Goal: Task Accomplishment & Management: Use online tool/utility

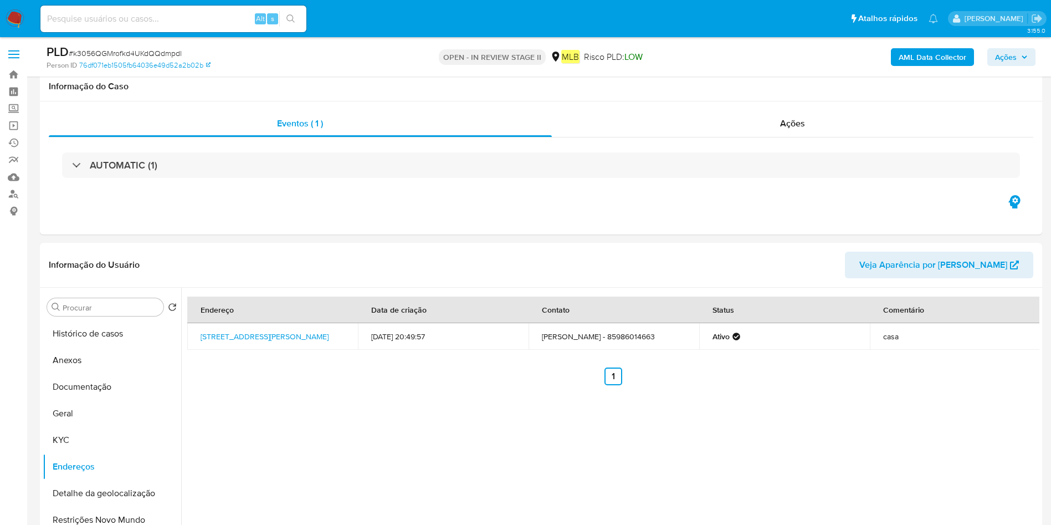
select select "10"
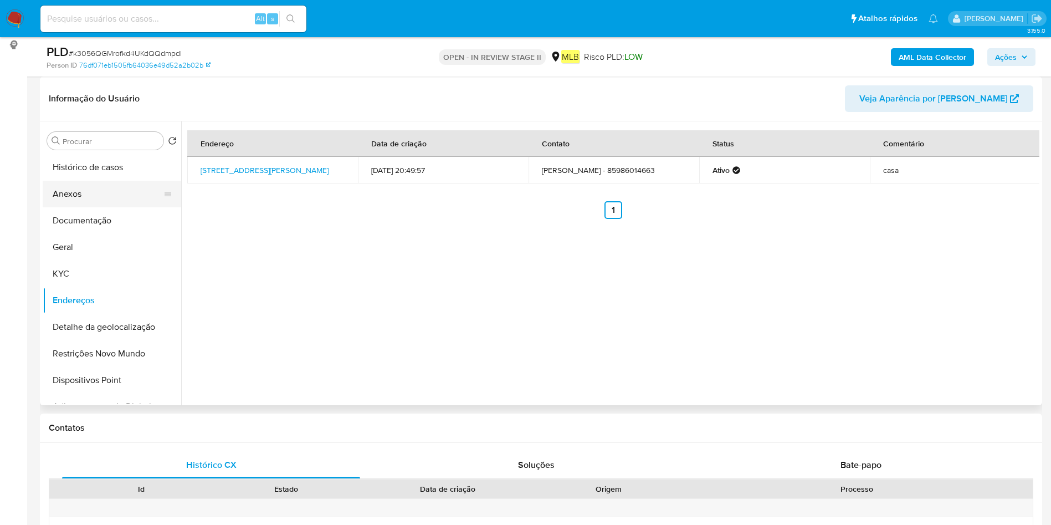
click at [117, 187] on button "Anexos" at bounding box center [108, 194] width 130 height 27
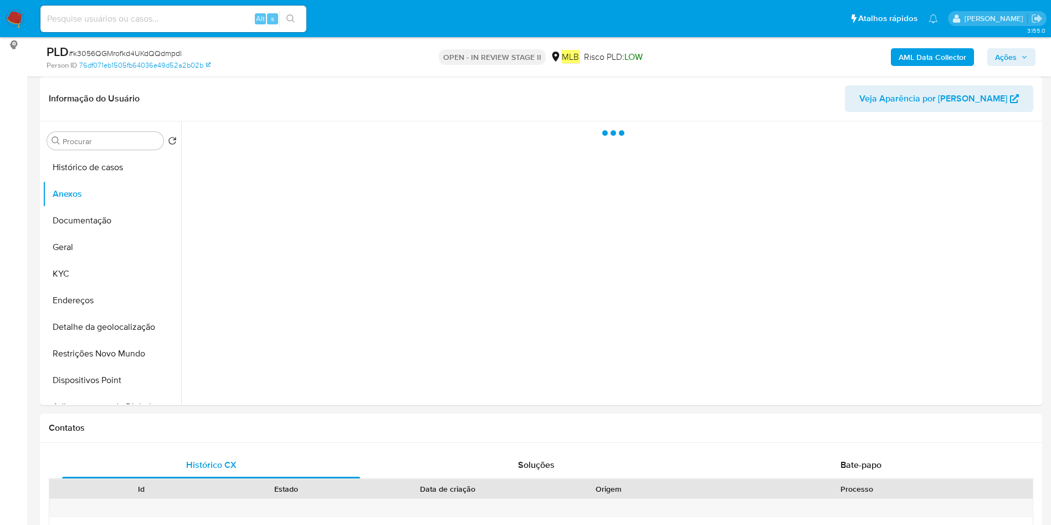
click at [916, 53] on b "AML Data Collector" at bounding box center [933, 57] width 68 height 18
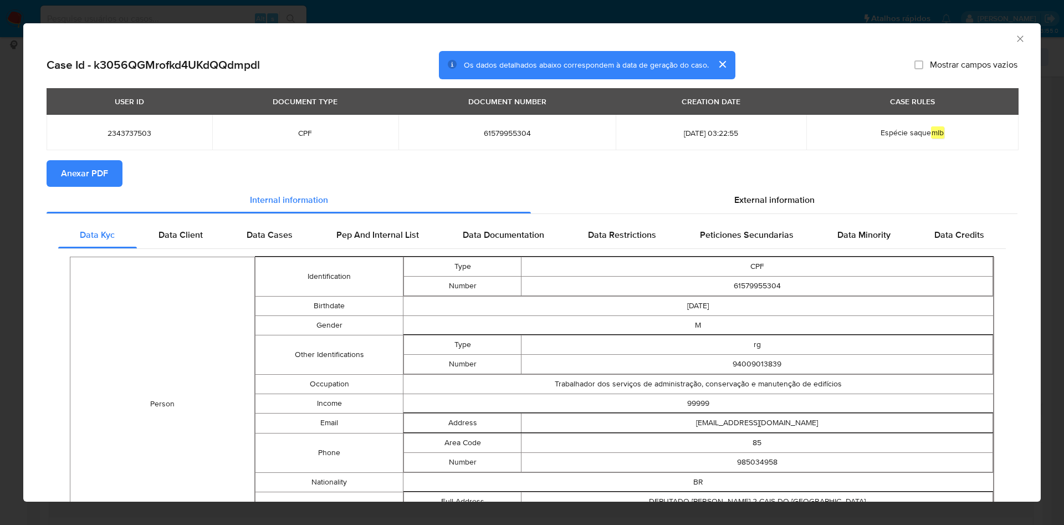
click at [117, 165] on button "Anexar PDF" at bounding box center [85, 173] width 76 height 27
click at [1015, 36] on icon "Fechar a janela" at bounding box center [1020, 38] width 11 height 11
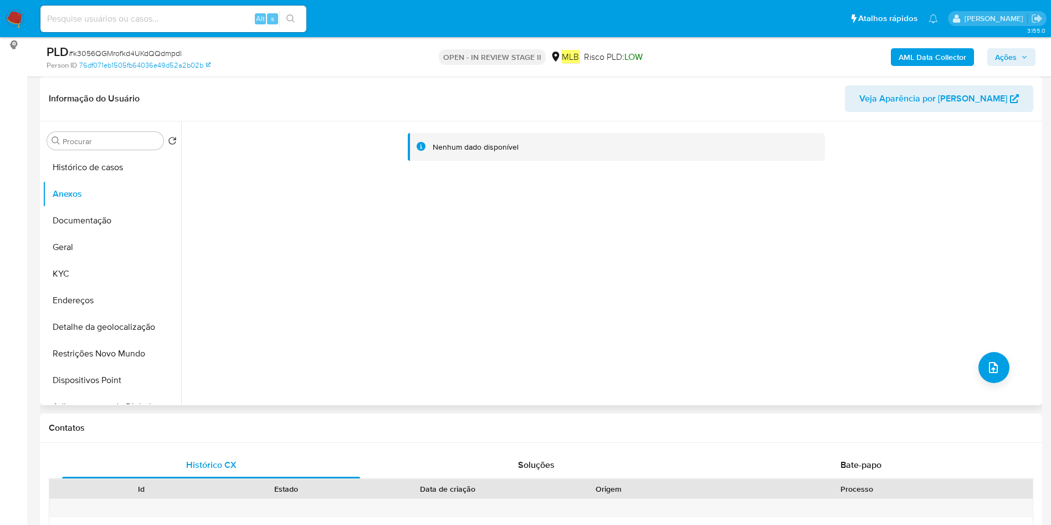
click at [964, 379] on div "Nenhum dado disponível" at bounding box center [610, 263] width 858 height 284
click at [989, 369] on icon "upload-file" at bounding box center [993, 367] width 9 height 11
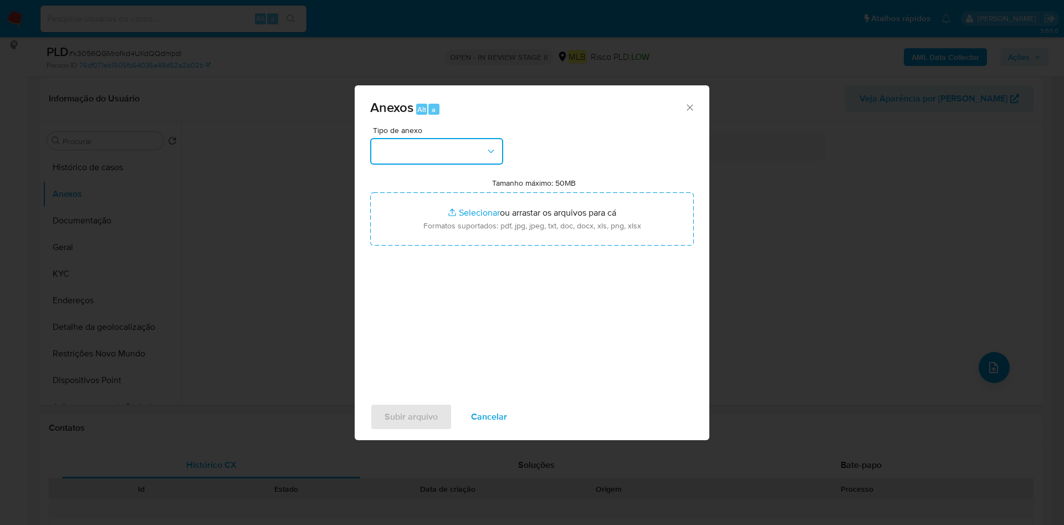
click at [460, 156] on button "button" at bounding box center [436, 151] width 133 height 27
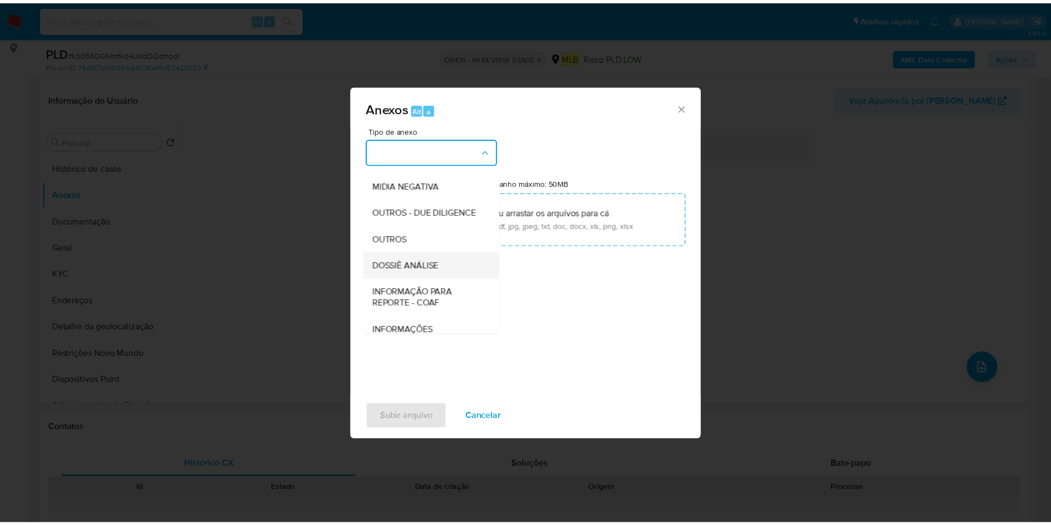
scroll to position [171, 0]
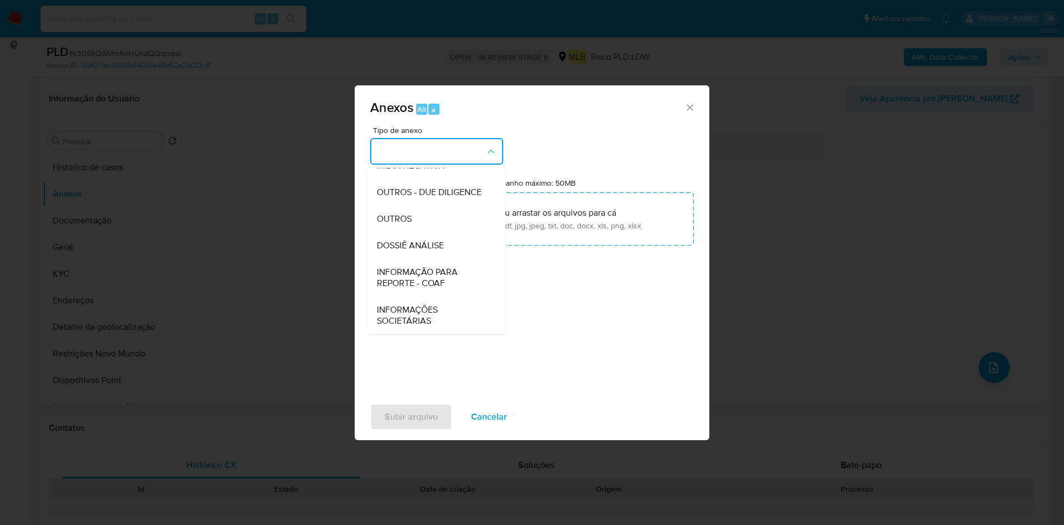
drag, startPoint x: 443, startPoint y: 217, endPoint x: 811, endPoint y: 110, distance: 383.7
click at [443, 217] on div "OUTROS" at bounding box center [433, 219] width 113 height 27
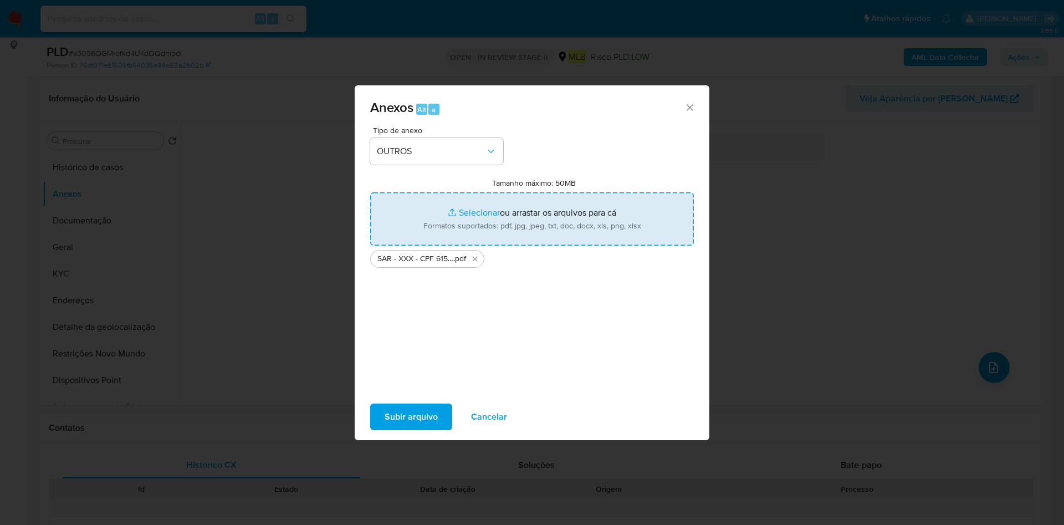
type input "C:\fakepath\Mulan 2343737503_2025_08_25_19_25_53.xlsx"
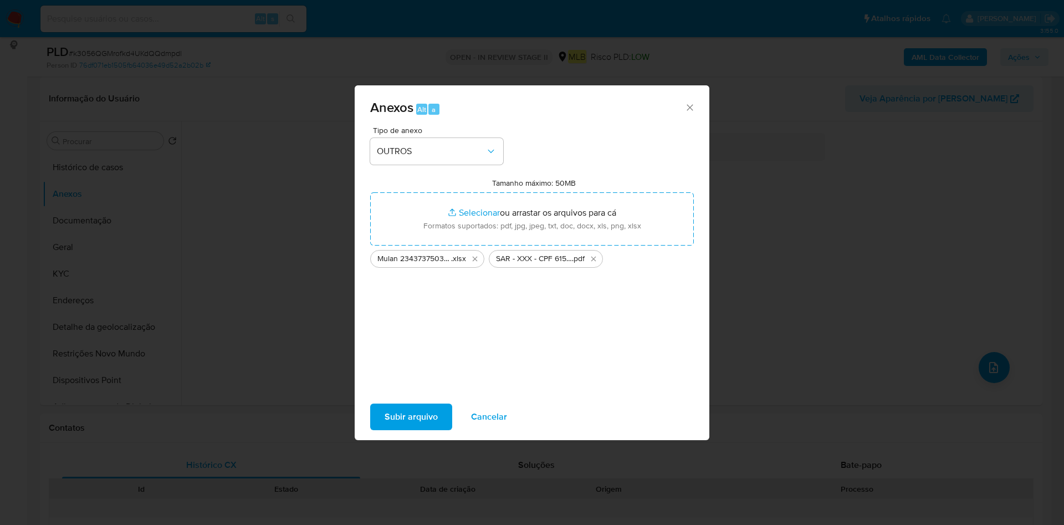
click at [421, 411] on span "Subir arquivo" at bounding box center [411, 416] width 53 height 24
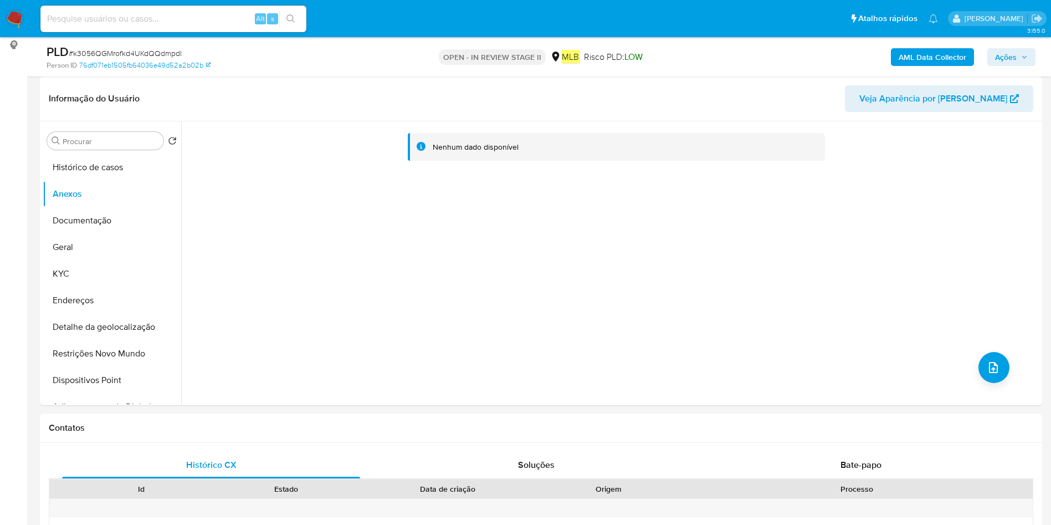
click at [1001, 53] on span "Ações" at bounding box center [1006, 57] width 22 height 18
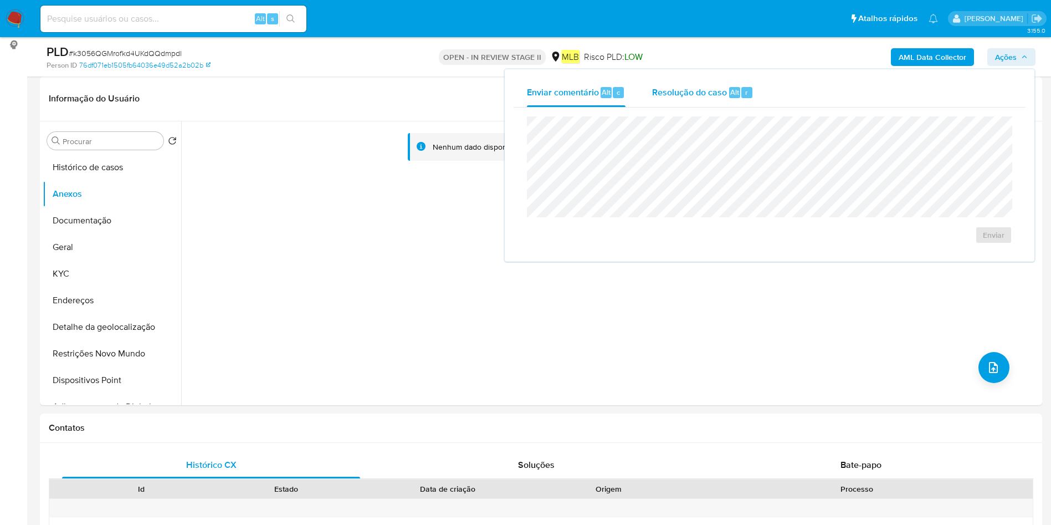
click at [732, 85] on div "Resolução do caso Alt r" at bounding box center [702, 92] width 101 height 29
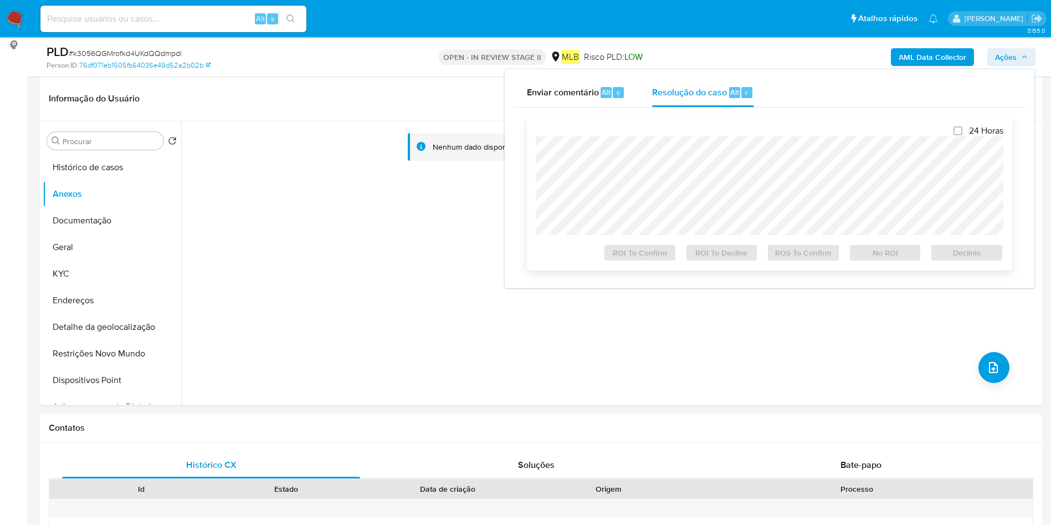
click at [726, 130] on div "24 Horas ROI To Confirm ROI To Decline ROS To Confirm No ROI Declínio" at bounding box center [770, 193] width 468 height 136
click at [810, 249] on span "ROS To Confirm" at bounding box center [804, 253] width 58 height 16
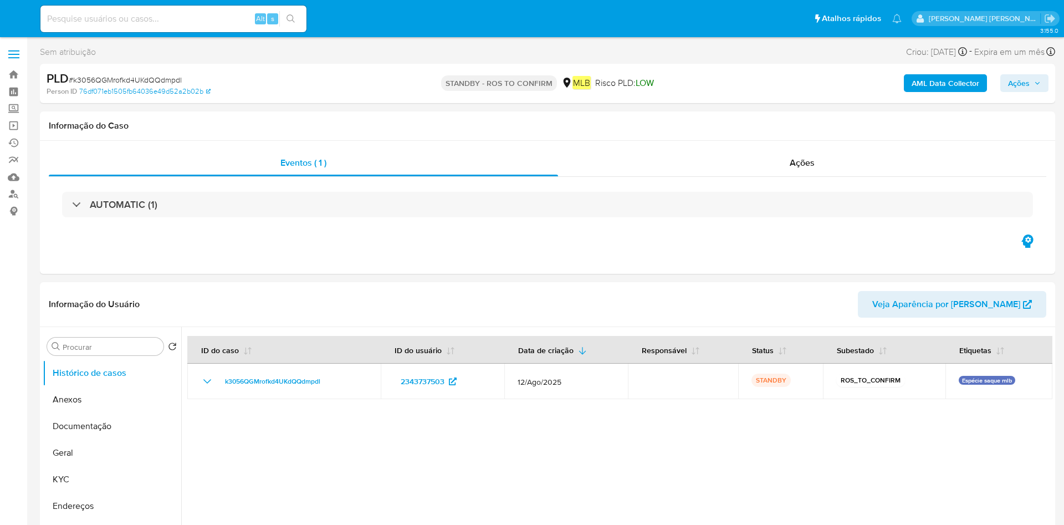
select select "10"
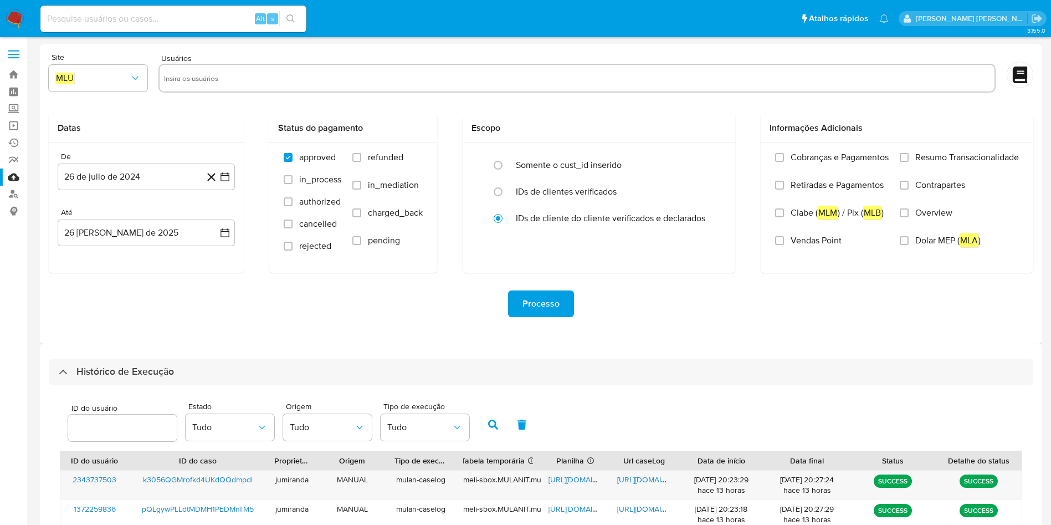
select select "10"
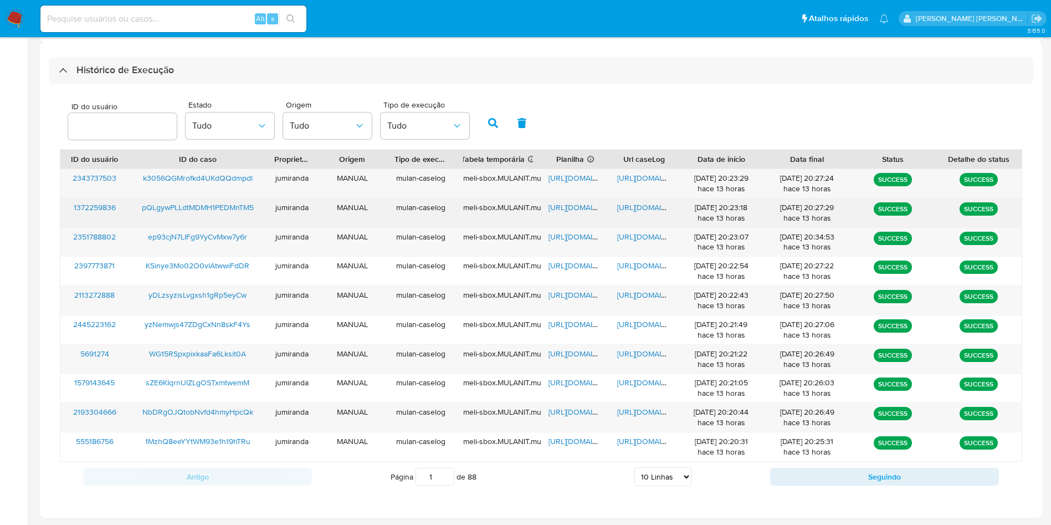
drag, startPoint x: 579, startPoint y: 208, endPoint x: 605, endPoint y: 207, distance: 26.1
click at [578, 208] on span "[URL][DOMAIN_NAME]" at bounding box center [587, 207] width 76 height 11
click at [624, 209] on span "https://docs.google.com/document/d/1sueki5gBOguUSenwiaTpeLEltYbsVhuZTvkBDAJcjZw…" at bounding box center [655, 207] width 76 height 11
click at [191, 206] on span "pQLgywPLLdtMDMH1PEDMnTM5" at bounding box center [198, 207] width 112 height 11
click at [576, 207] on span "https://docs.google.com/spreadsheets/d/1RGQYrSlFYIV7Qd8d9JbnP3BLrWSenoQhc4qBls0…" at bounding box center [587, 207] width 76 height 11
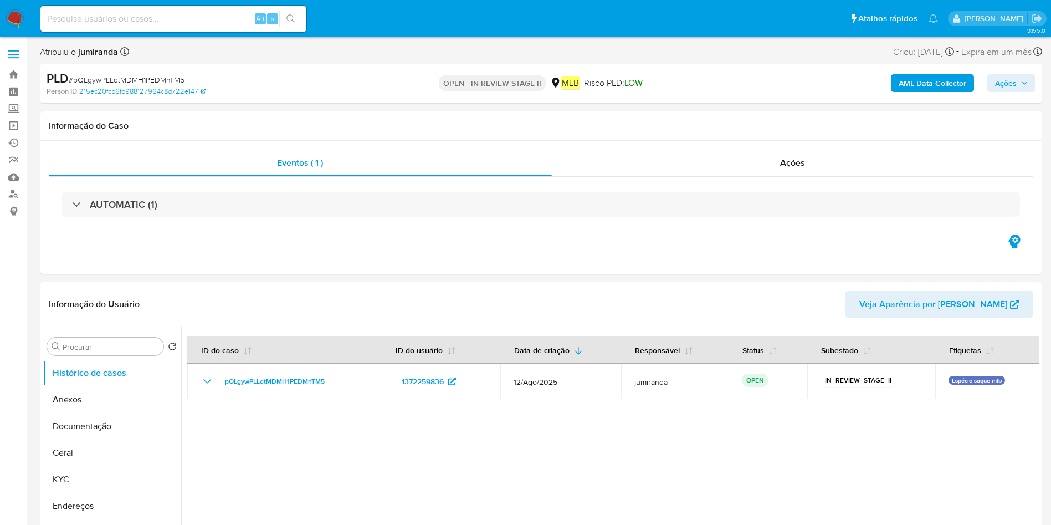
select select "10"
click at [88, 479] on button "KYC" at bounding box center [108, 479] width 130 height 27
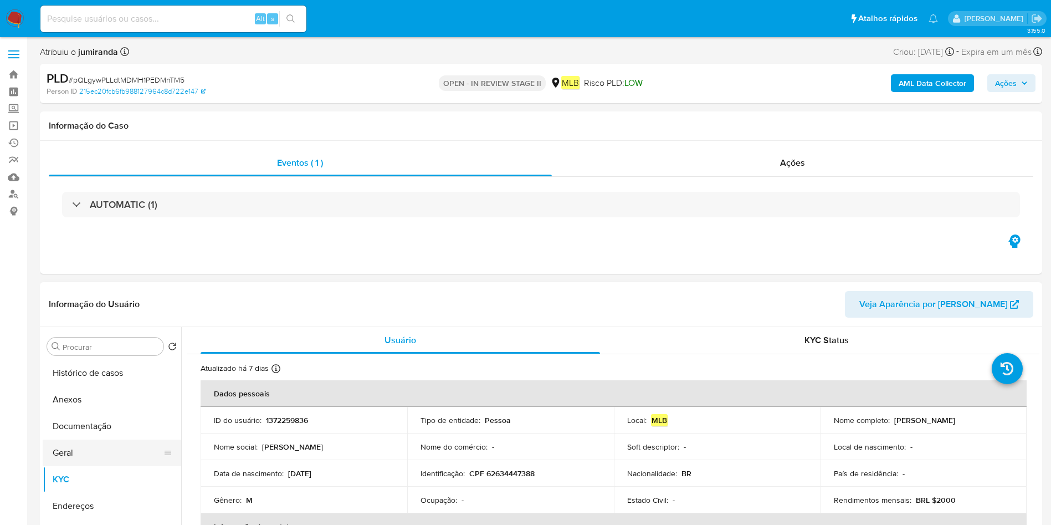
click at [95, 456] on button "Geral" at bounding box center [108, 452] width 130 height 27
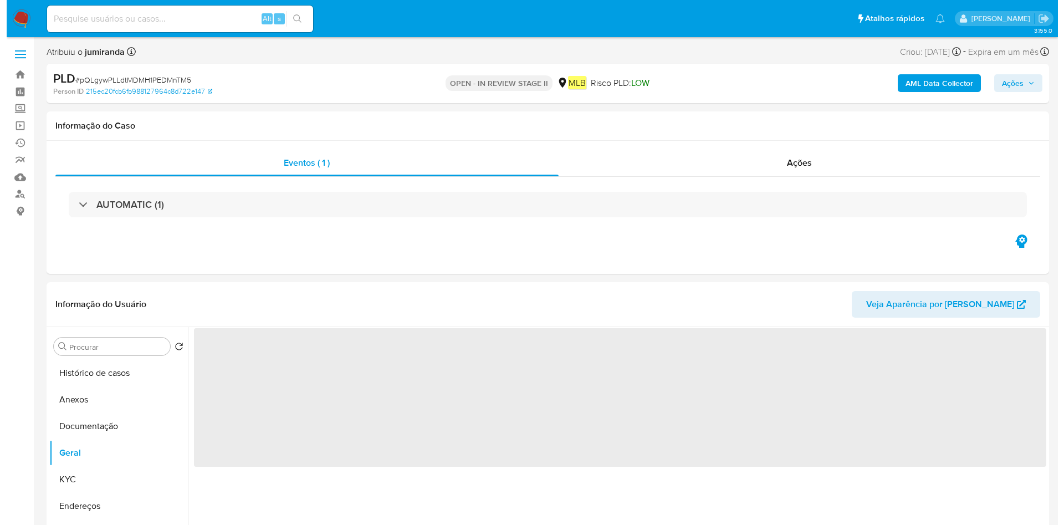
scroll to position [166, 0]
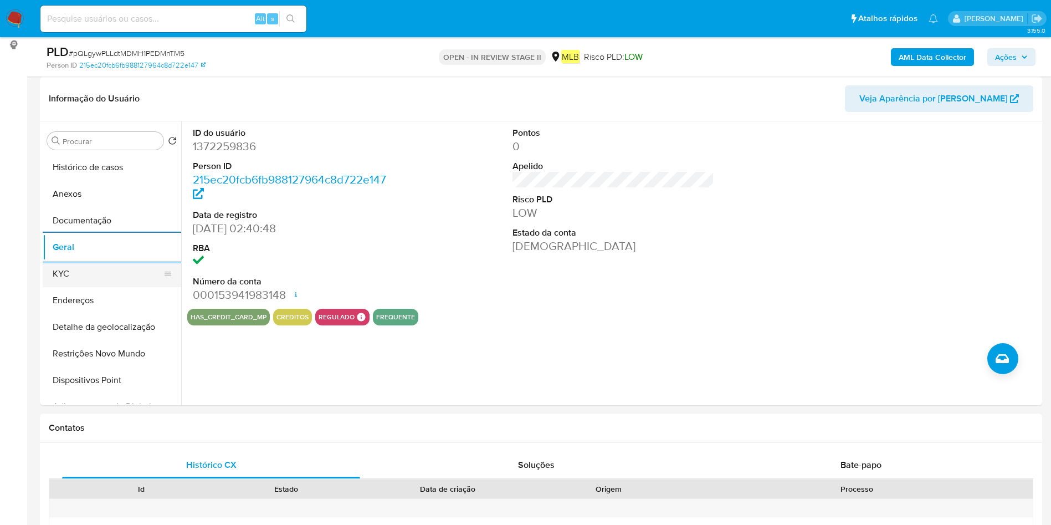
click at [118, 273] on button "KYC" at bounding box center [108, 273] width 130 height 27
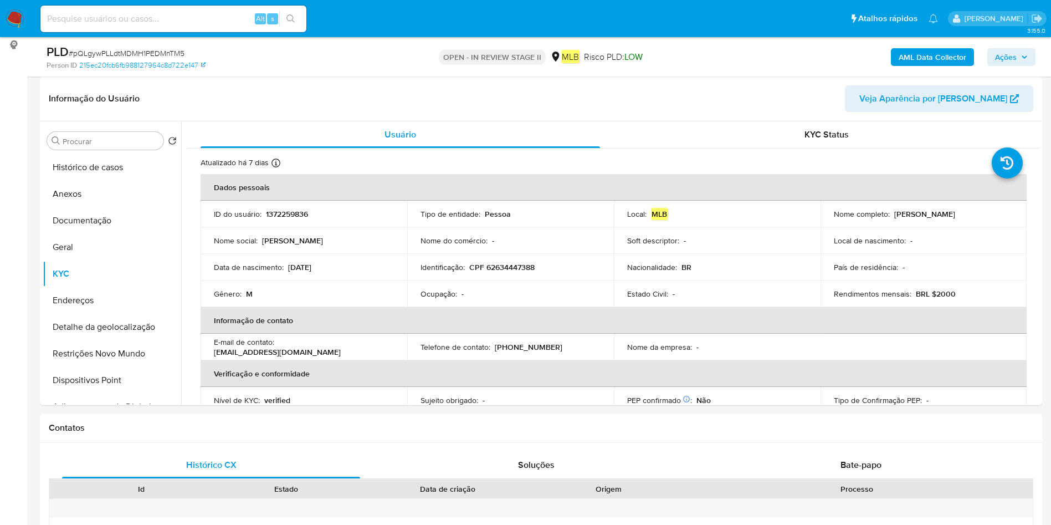
click at [450, 293] on p "Ocupação :" at bounding box center [439, 294] width 37 height 10
click at [97, 166] on button "Histórico de casos" at bounding box center [108, 167] width 130 height 27
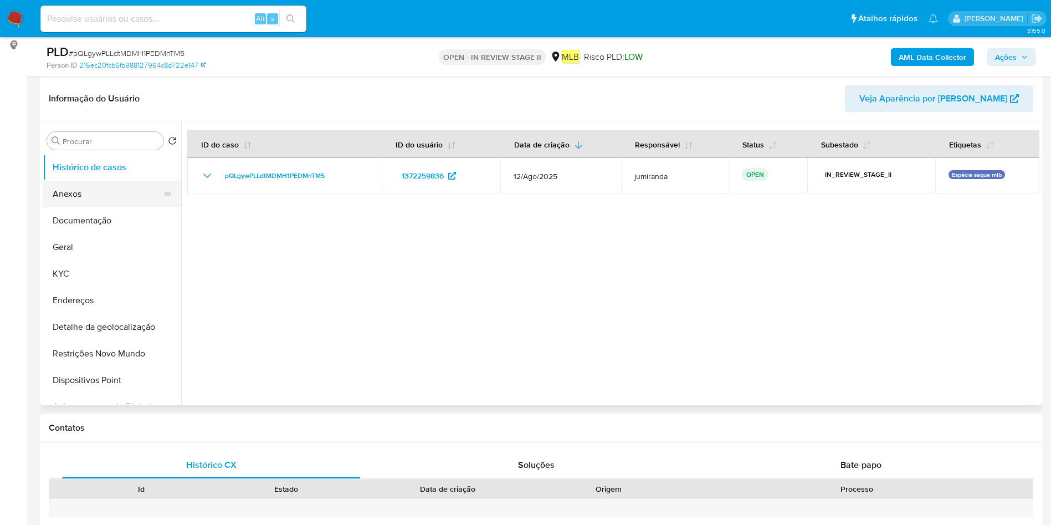
click at [121, 194] on button "Anexos" at bounding box center [108, 194] width 130 height 27
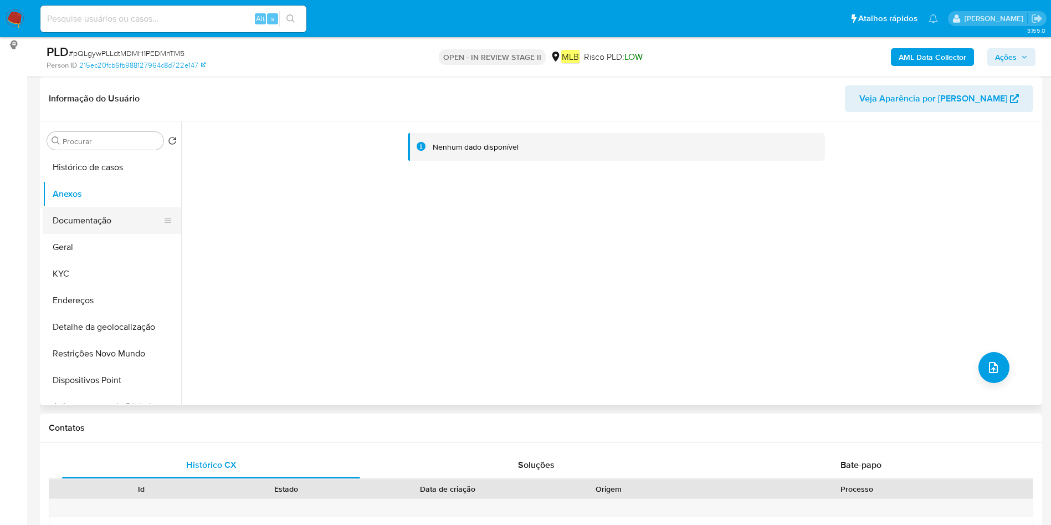
click at [103, 222] on button "Documentação" at bounding box center [108, 220] width 130 height 27
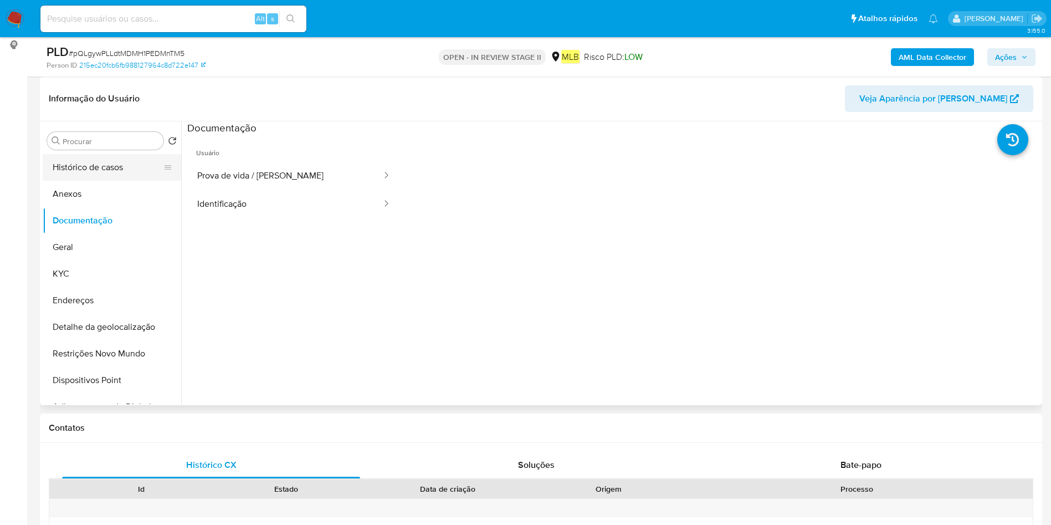
click at [127, 166] on button "Histórico de casos" at bounding box center [108, 167] width 130 height 27
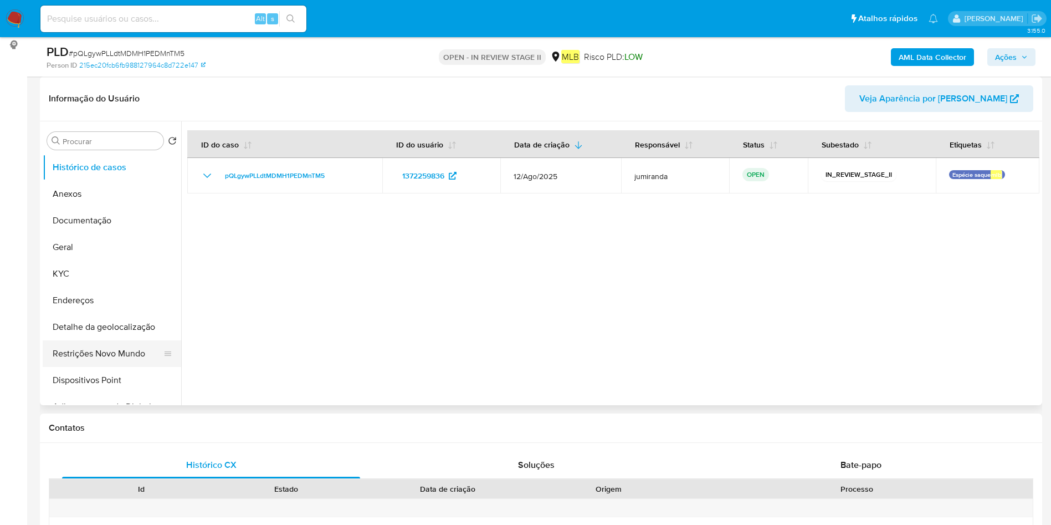
click at [88, 349] on button "Restrições Novo Mundo" at bounding box center [108, 353] width 130 height 27
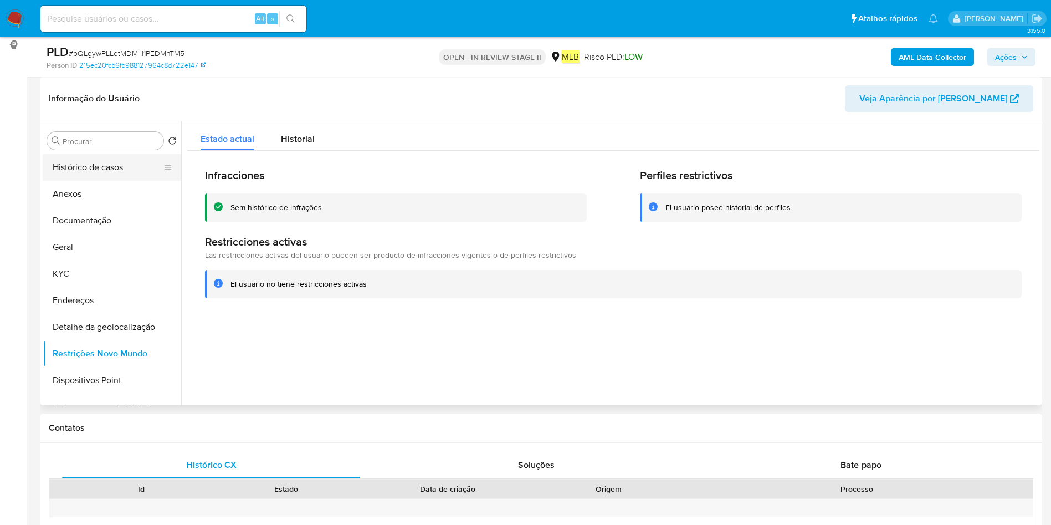
click at [86, 178] on button "Histórico de casos" at bounding box center [108, 167] width 130 height 27
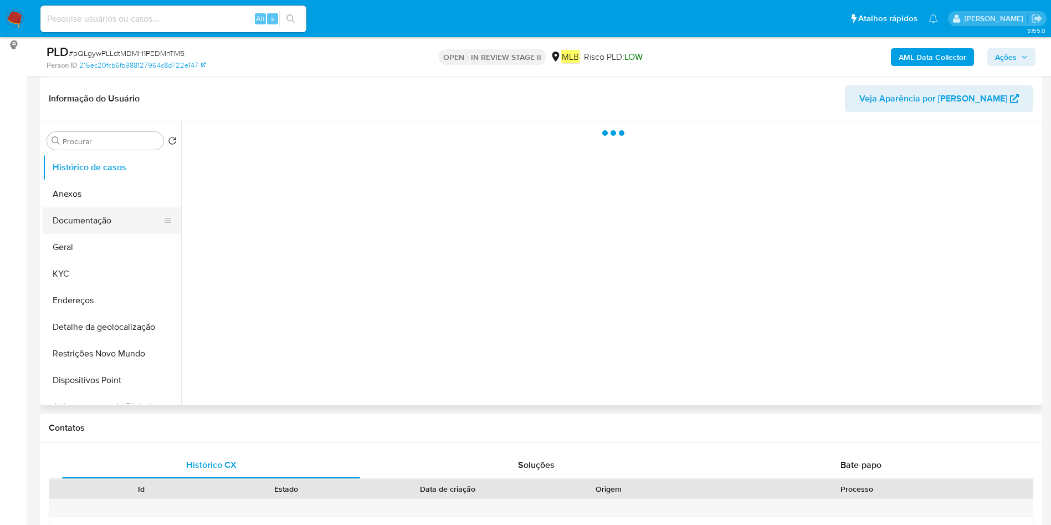
click at [94, 215] on button "Documentação" at bounding box center [108, 220] width 130 height 27
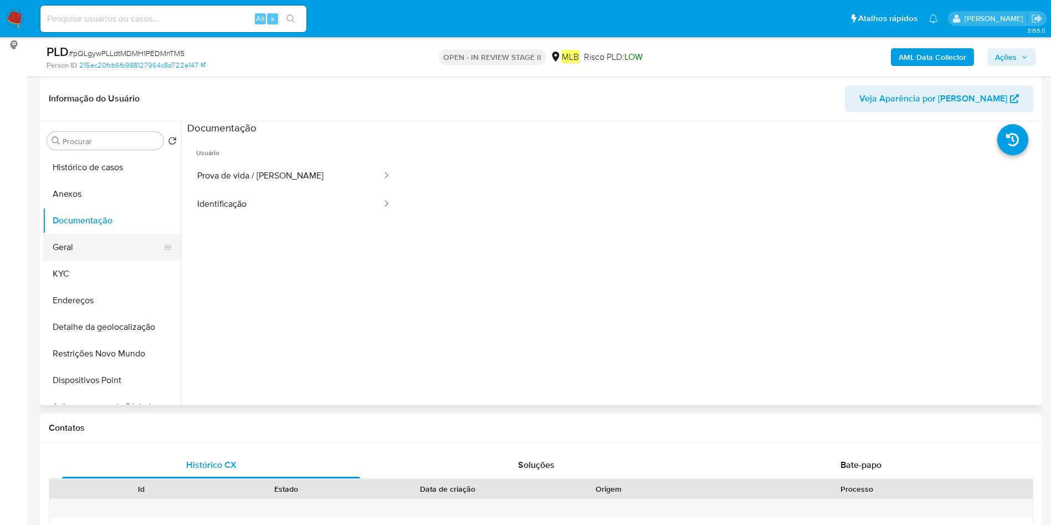
click at [91, 237] on button "Geral" at bounding box center [108, 247] width 130 height 27
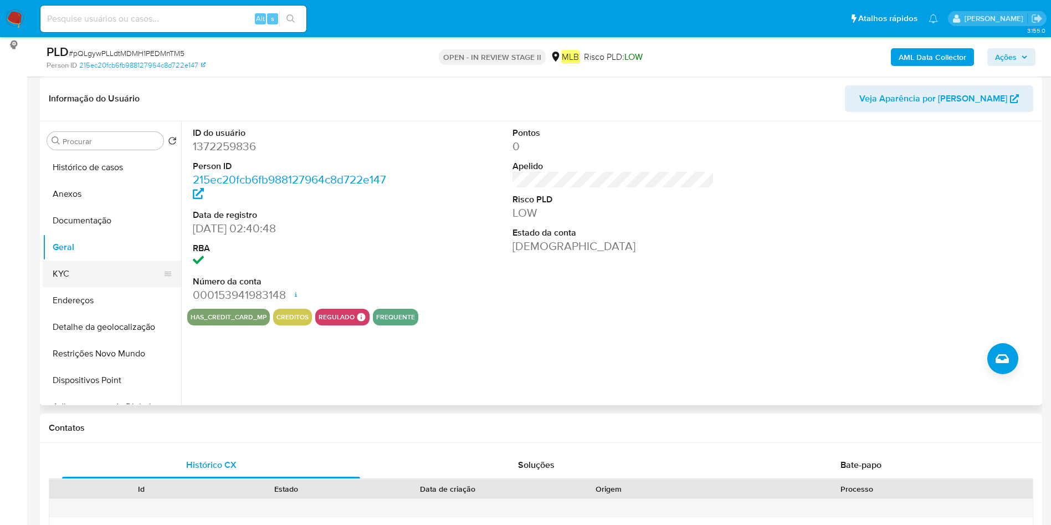
click at [80, 271] on button "KYC" at bounding box center [108, 273] width 130 height 27
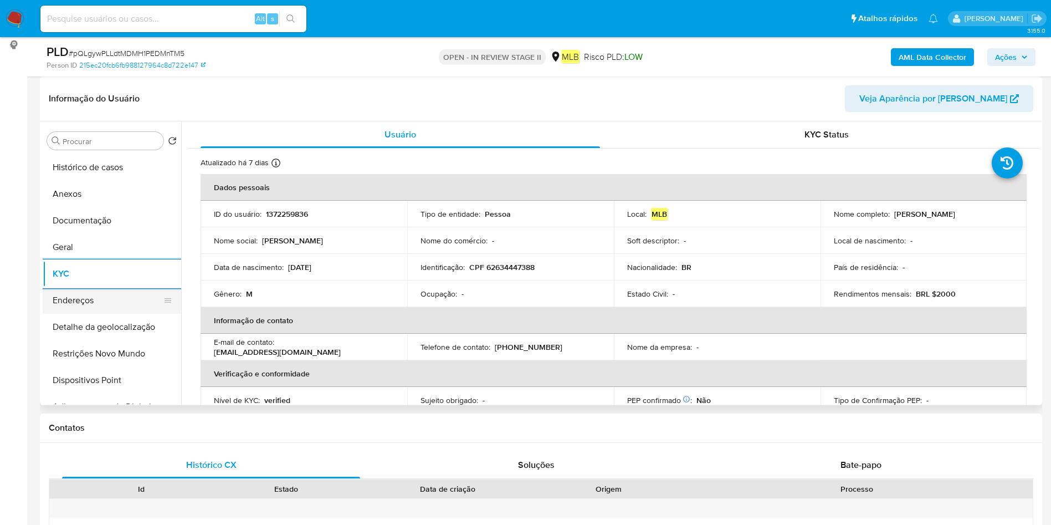
click at [116, 298] on button "Endereços" at bounding box center [108, 300] width 130 height 27
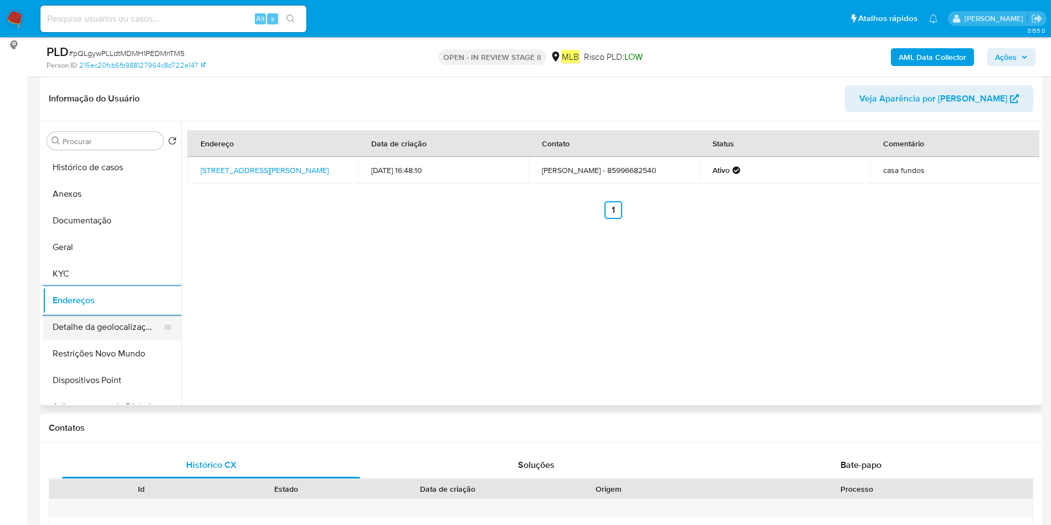
click at [103, 324] on button "Detalhe da geolocalização" at bounding box center [108, 327] width 130 height 27
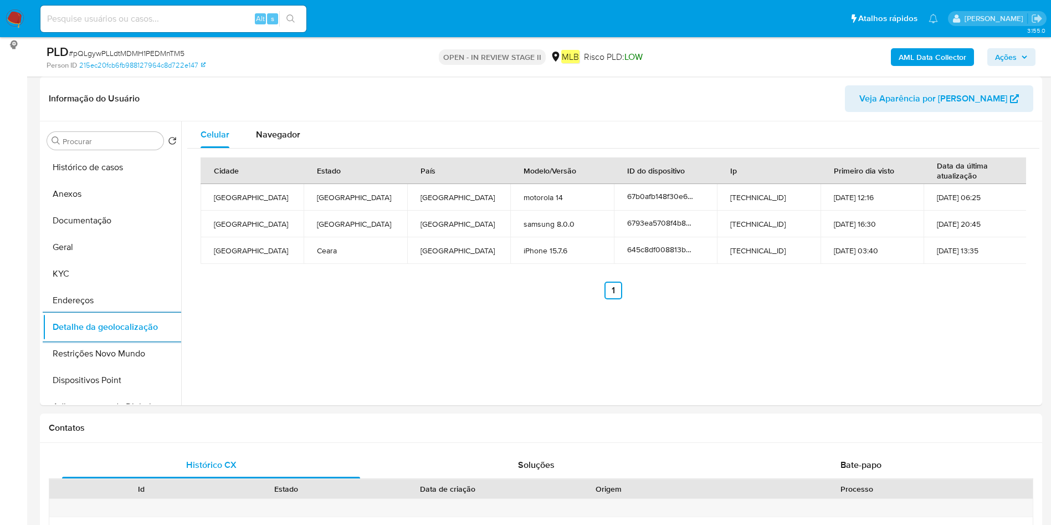
click at [73, 353] on button "Restrições Novo Mundo" at bounding box center [112, 353] width 139 height 27
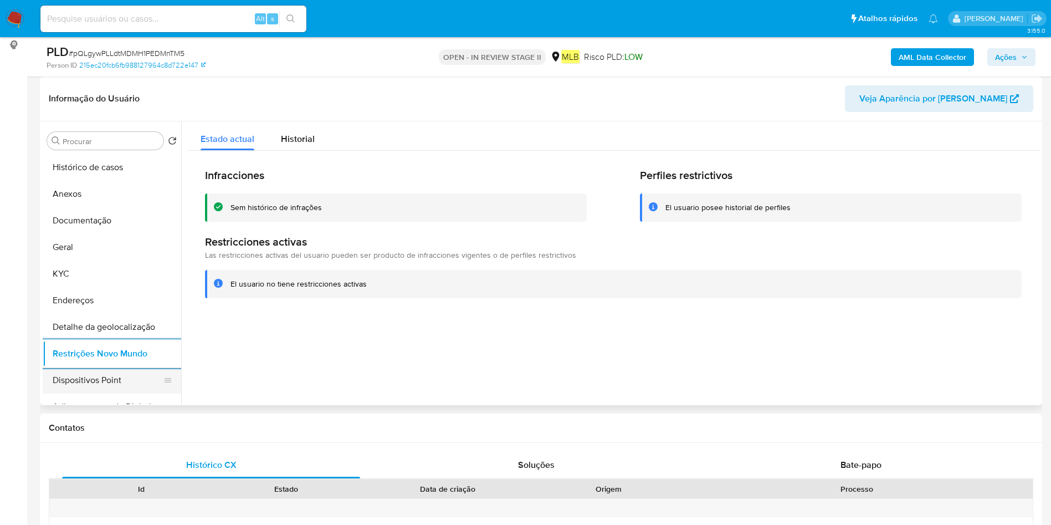
click at [154, 385] on button "Dispositivos Point" at bounding box center [108, 380] width 130 height 27
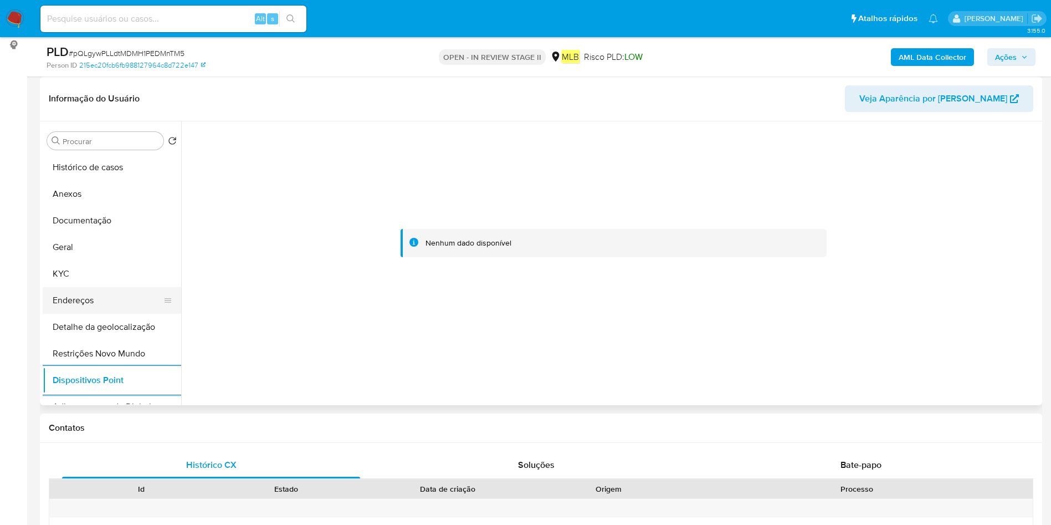
click at [103, 303] on button "Endereços" at bounding box center [108, 300] width 130 height 27
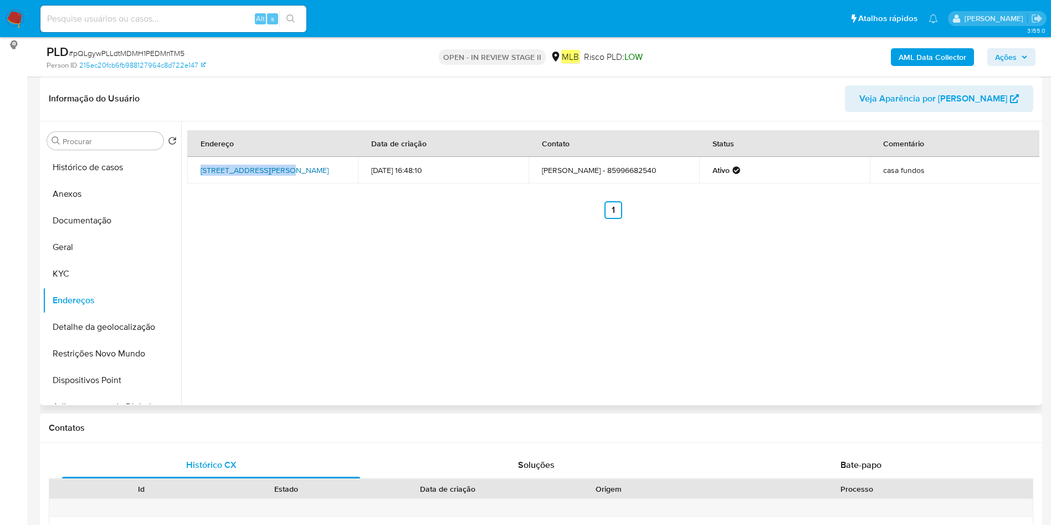
drag, startPoint x: 197, startPoint y: 162, endPoint x: 282, endPoint y: 165, distance: 85.4
click at [282, 165] on td "Rua Padre Guilherme 82, Fortaleza, Ceará, 60356360, Brasil 82" at bounding box center [272, 170] width 171 height 27
copy link "Rua Padre Guilherme 82"
click at [300, 185] on div "Endereço Data de criação Contato Status Comentário Rua Padre Guilherme 82, Fort…" at bounding box center [613, 174] width 852 height 89
drag, startPoint x: 322, startPoint y: 163, endPoint x: 196, endPoint y: 162, distance: 126.3
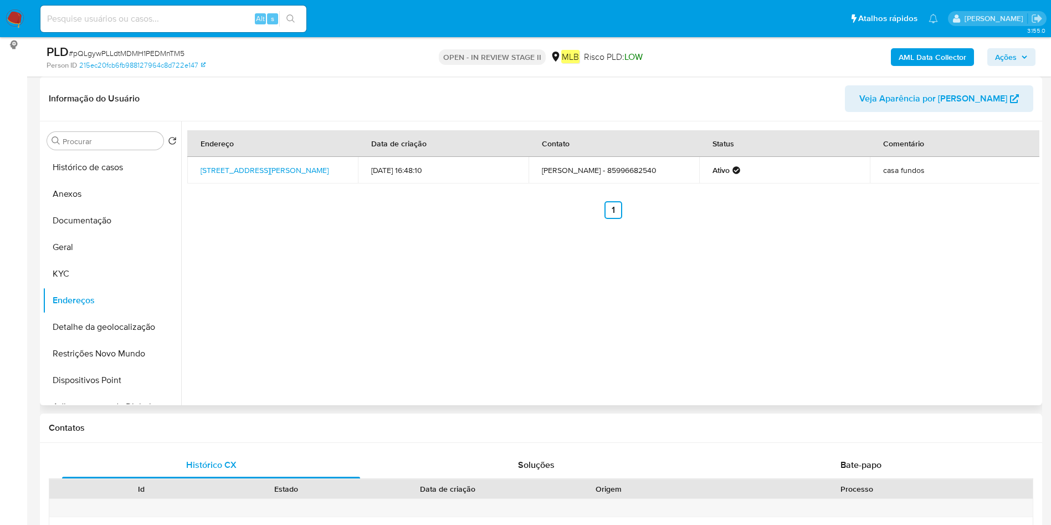
click at [196, 162] on td "Rua Padre Guilherme 82, Fortaleza, Ceará, 60356360, Brasil 82" at bounding box center [272, 170] width 171 height 27
copy link "Rua Padre Guilherme 82, Fortaleza,"
drag, startPoint x: 114, startPoint y: 191, endPoint x: 274, endPoint y: 168, distance: 162.3
click at [114, 190] on button "Anexos" at bounding box center [112, 194] width 139 height 27
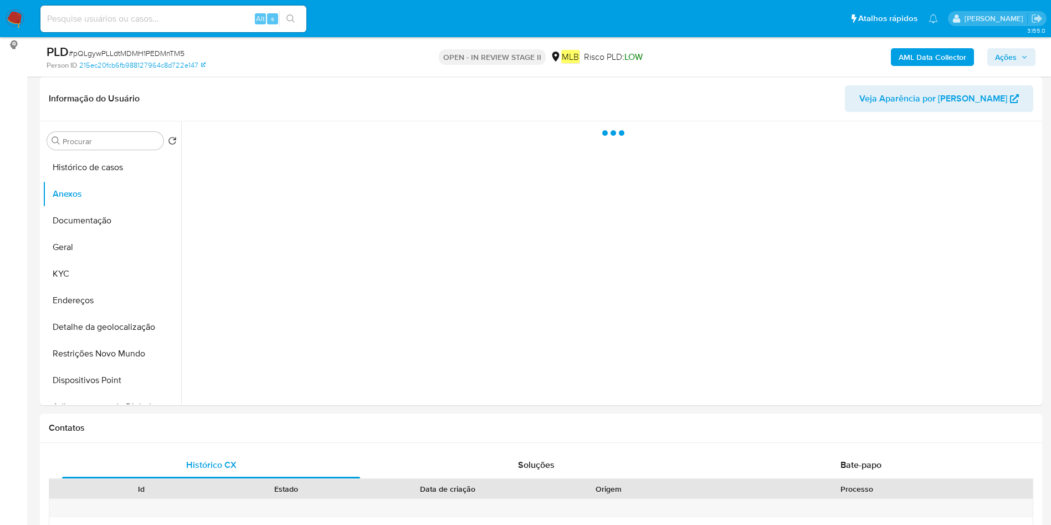
click at [914, 55] on b "AML Data Collector" at bounding box center [933, 57] width 68 height 18
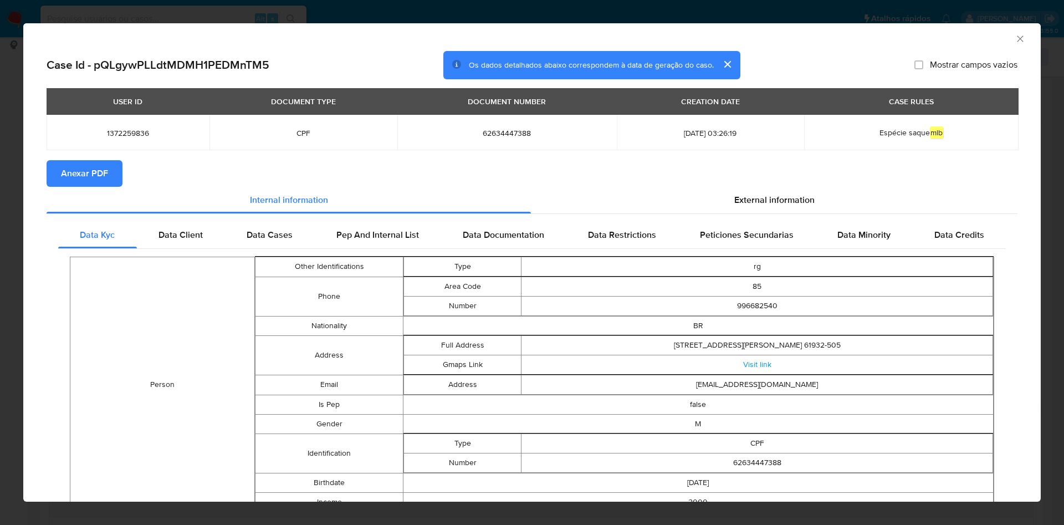
click at [113, 170] on button "Anexar PDF" at bounding box center [85, 173] width 76 height 27
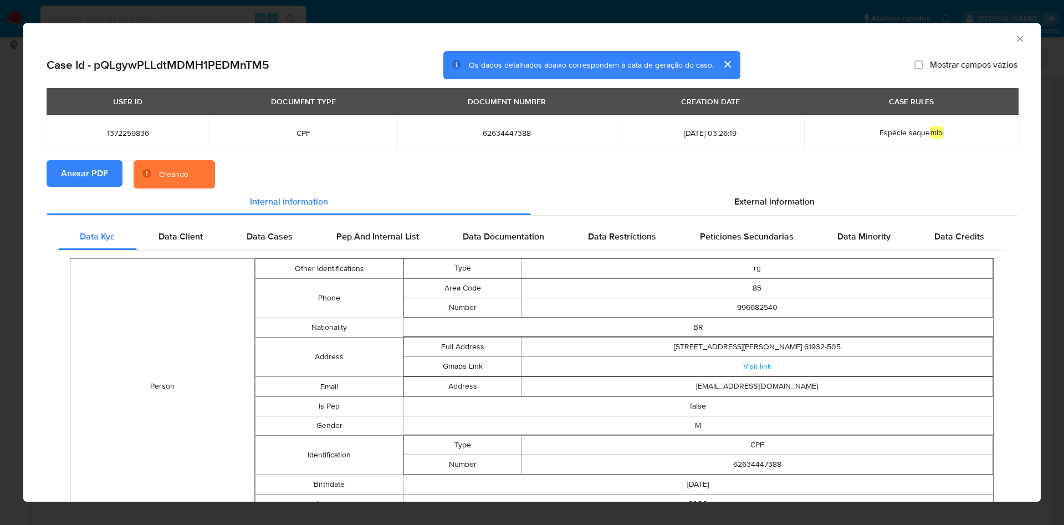
click at [1015, 40] on icon "Fechar a janela" at bounding box center [1020, 38] width 11 height 11
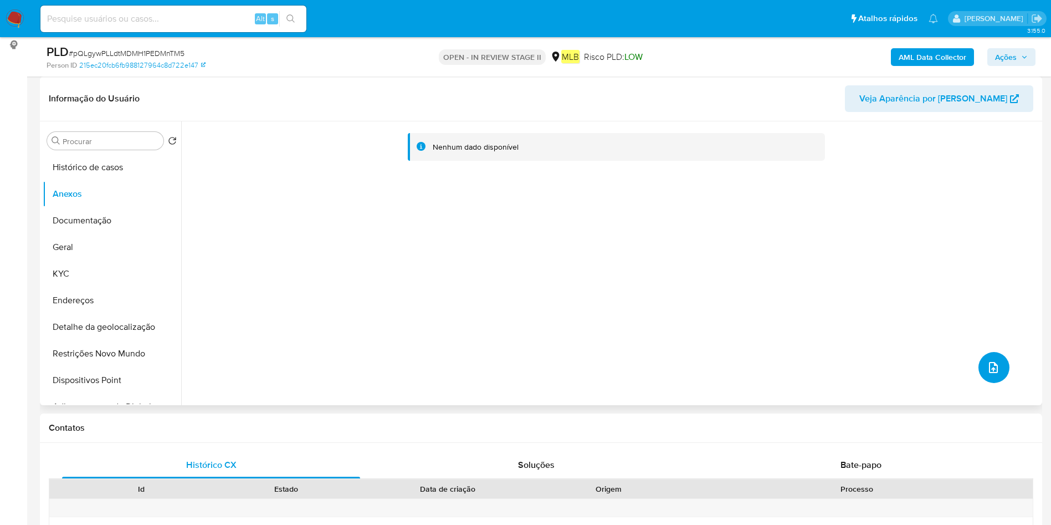
click at [996, 362] on button "upload-file" at bounding box center [994, 367] width 31 height 31
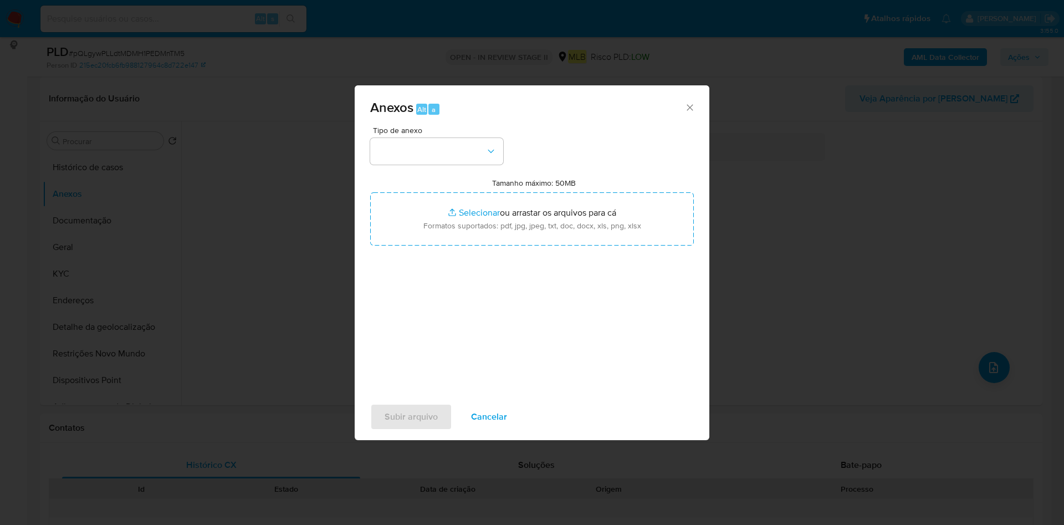
click at [868, 240] on div "Anexos Alt a Tipo de anexo Tamanho máximo: 50MB Selecionar arquivos Selecionar …" at bounding box center [532, 262] width 1064 height 525
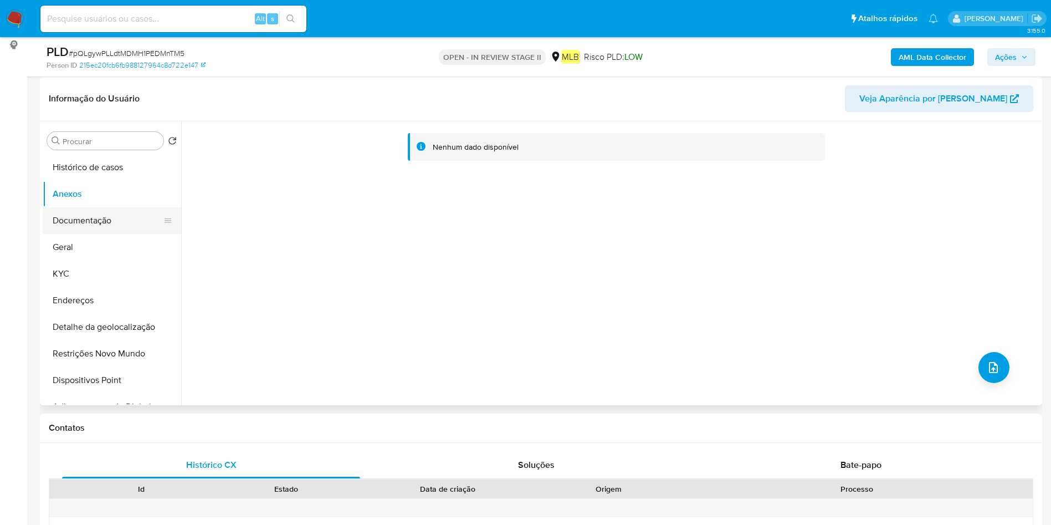
click at [95, 220] on button "Documentação" at bounding box center [108, 220] width 130 height 27
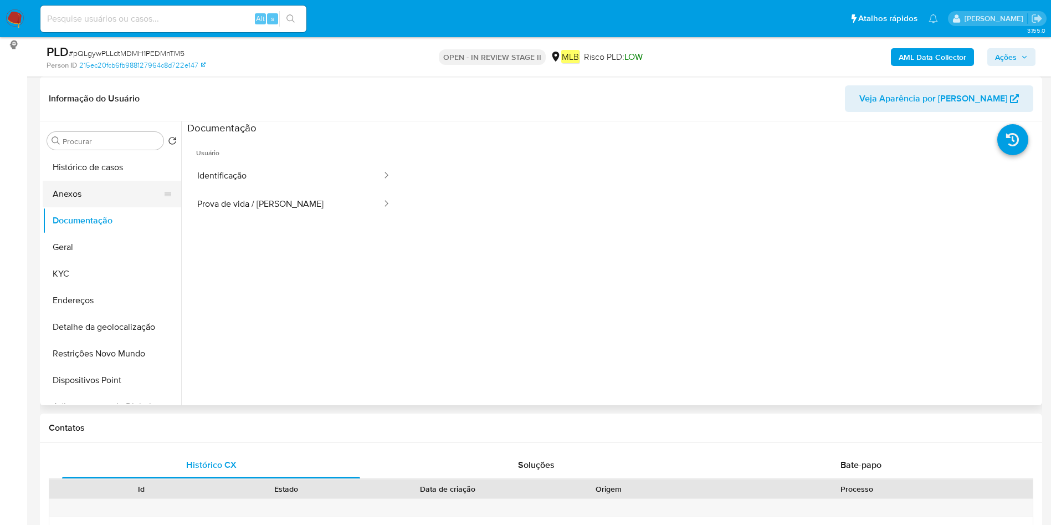
click at [115, 188] on button "Anexos" at bounding box center [108, 194] width 130 height 27
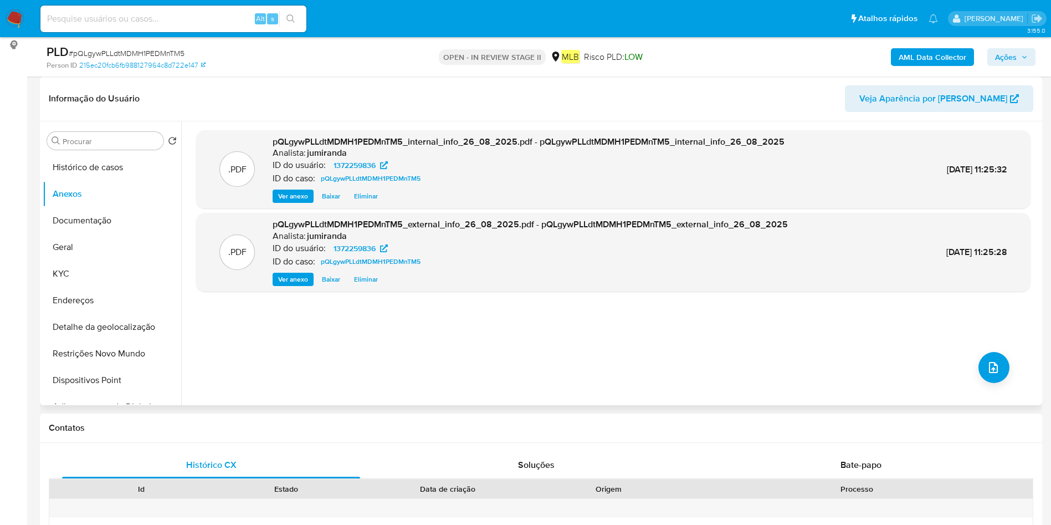
click at [1001, 382] on div ".PDF pQLgywPLLdtMDMH1PEDMnTM5_internal_info_26_08_2025.pdf - pQLgywPLLdtMDMH1PE…" at bounding box center [613, 263] width 834 height 266
click at [998, 373] on button "upload-file" at bounding box center [994, 367] width 31 height 31
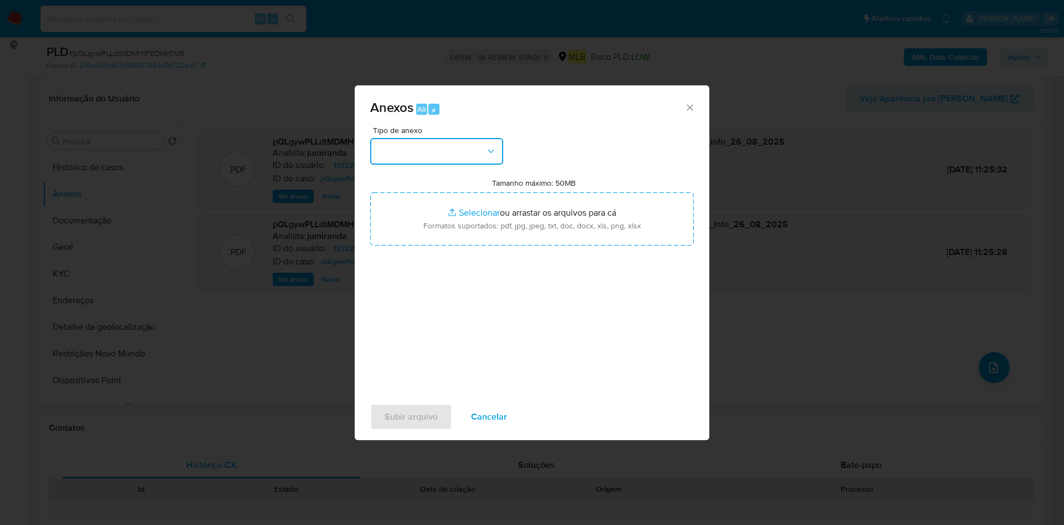
click at [473, 156] on button "button" at bounding box center [436, 151] width 133 height 27
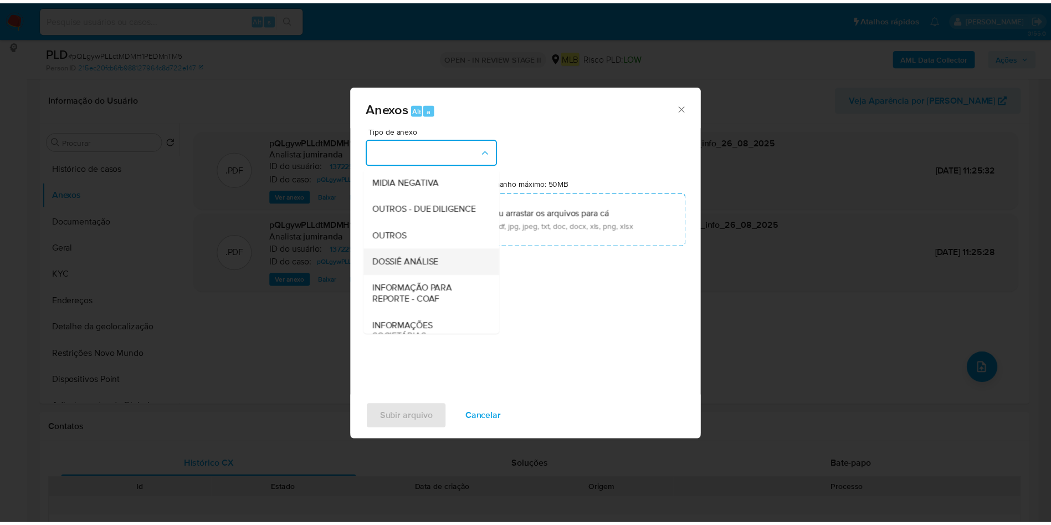
scroll to position [171, 0]
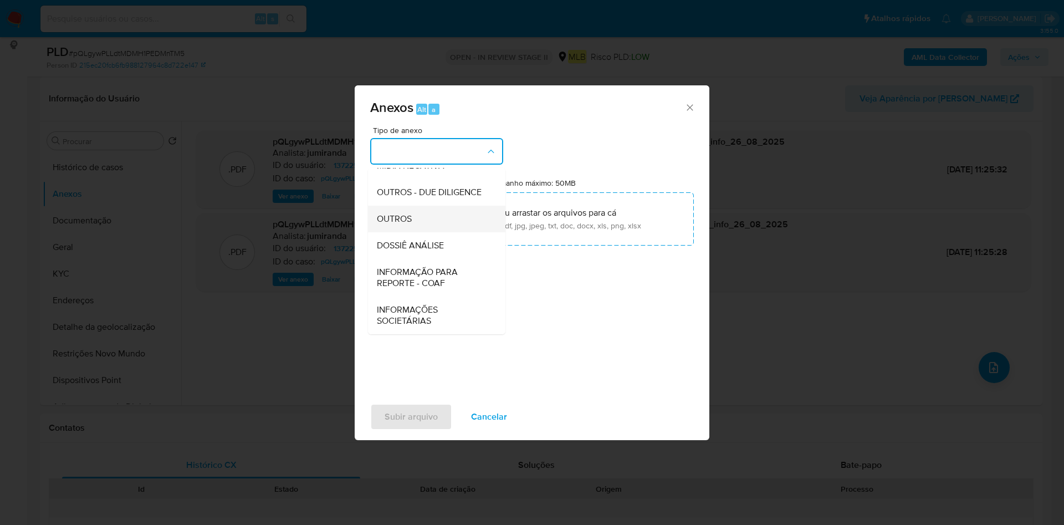
click at [432, 227] on div "OUTROS" at bounding box center [433, 219] width 113 height 27
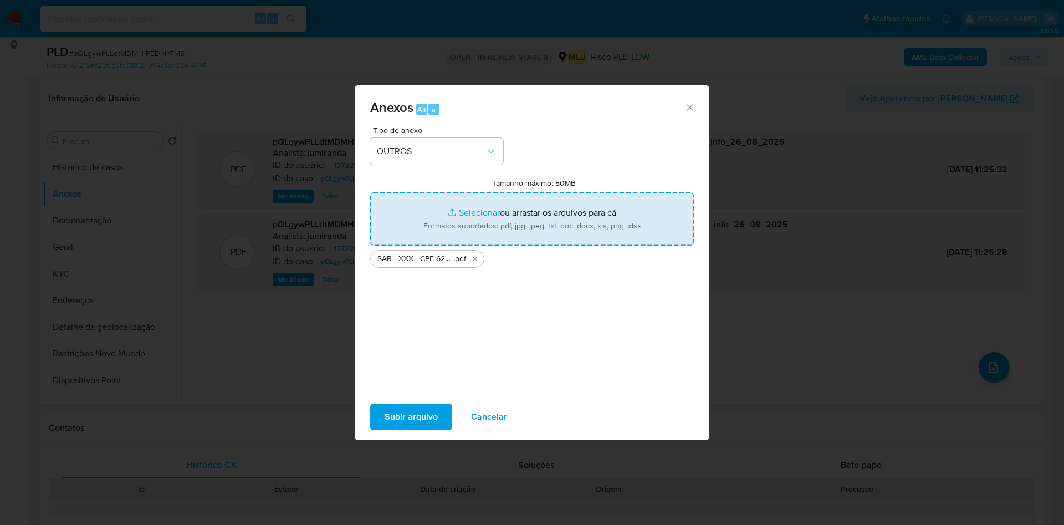
type input "C:\fakepath\Mulan 1372259836_2025_08_25_19_25_51.xlsx"
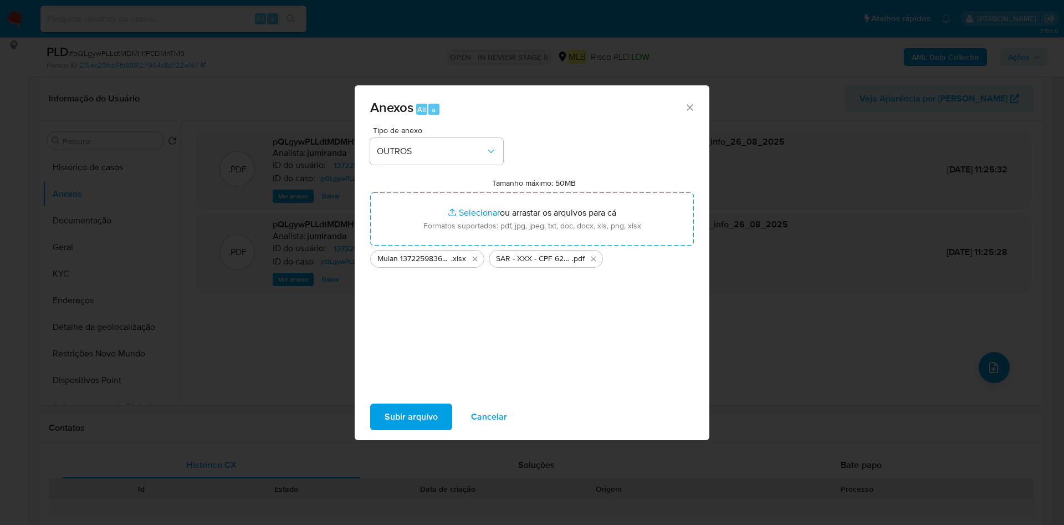
click at [436, 417] on span "Subir arquivo" at bounding box center [411, 416] width 53 height 24
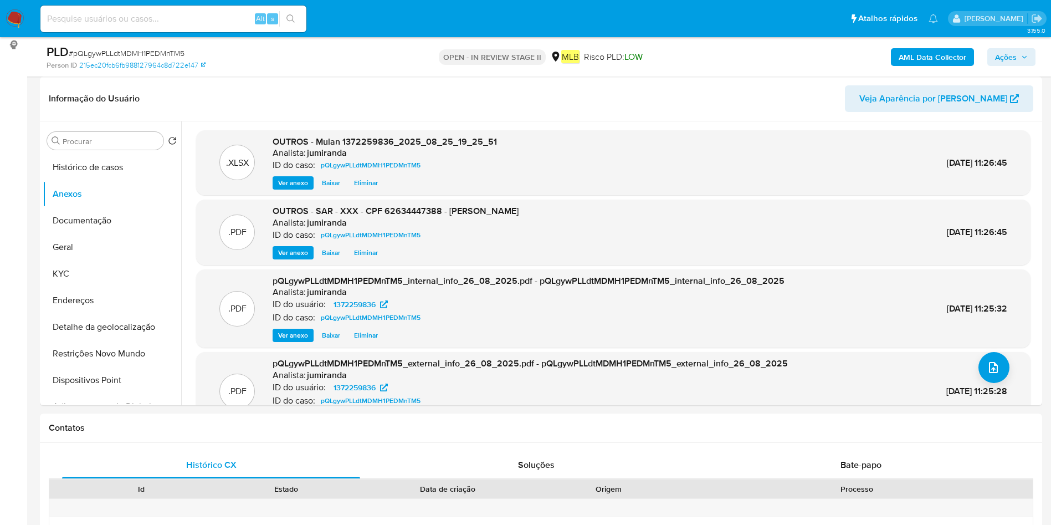
click at [1006, 54] on span "Ações" at bounding box center [1006, 57] width 22 height 18
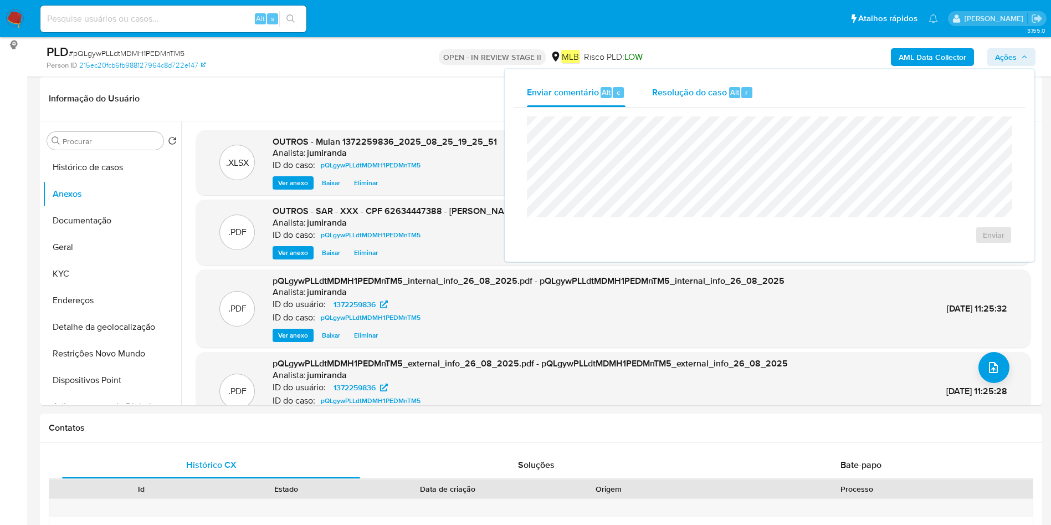
click at [696, 98] on div "Resolução do caso Alt r" at bounding box center [702, 92] width 101 height 29
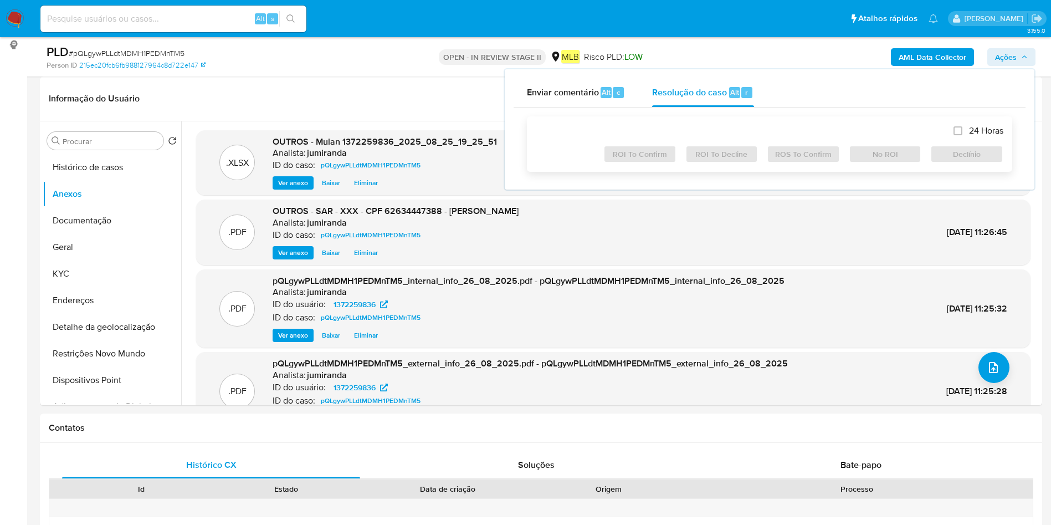
click at [699, 134] on div "24 Horas ROI To Confirm ROI To Decline ROS To Confirm No ROI Declínio" at bounding box center [770, 144] width 468 height 38
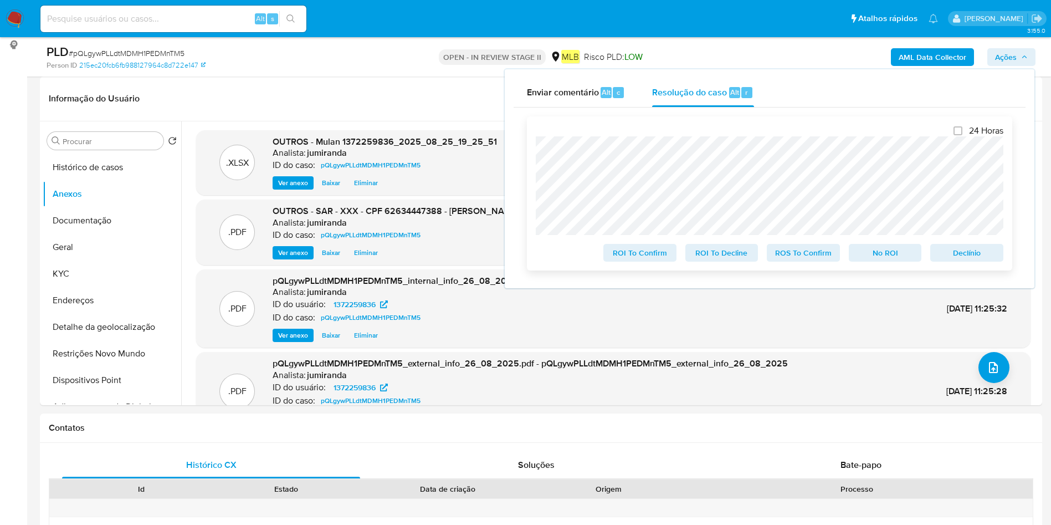
click at [828, 255] on span "ROS To Confirm" at bounding box center [804, 253] width 58 height 16
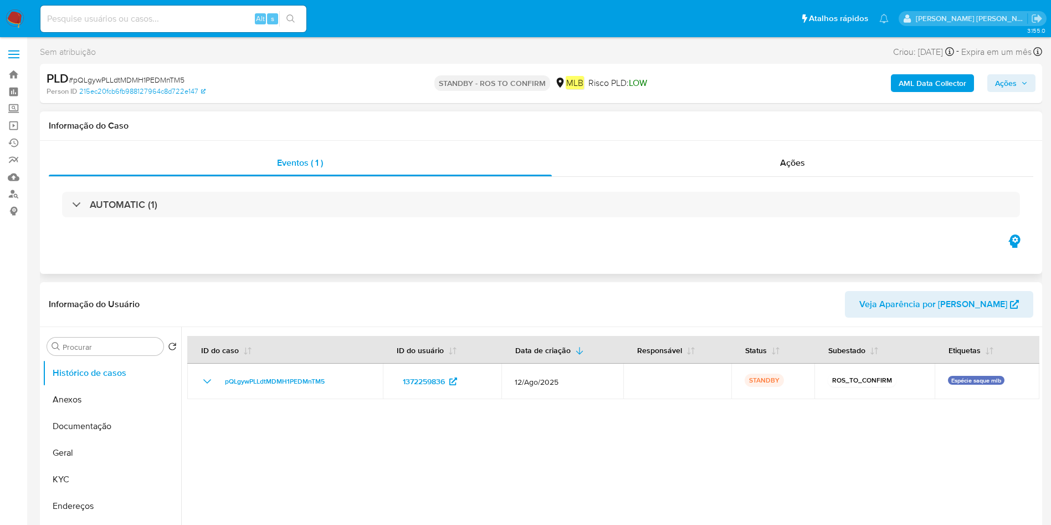
select select "10"
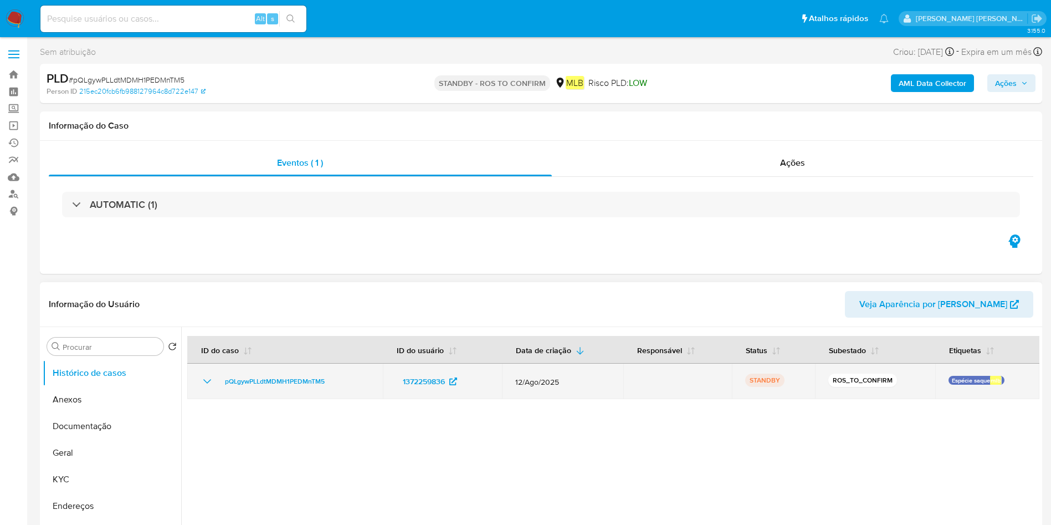
scroll to position [83, 0]
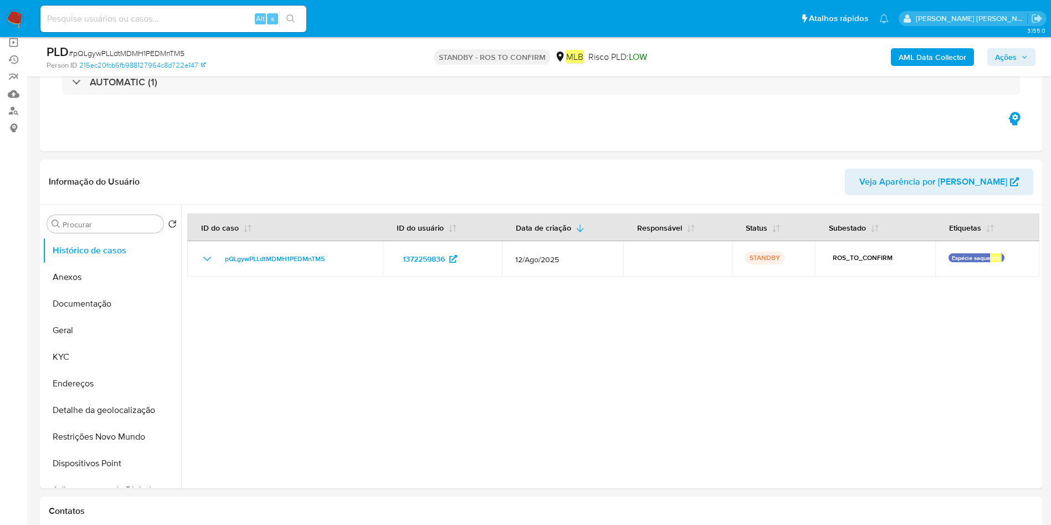
click at [1011, 54] on span "Ações" at bounding box center [1006, 57] width 22 height 18
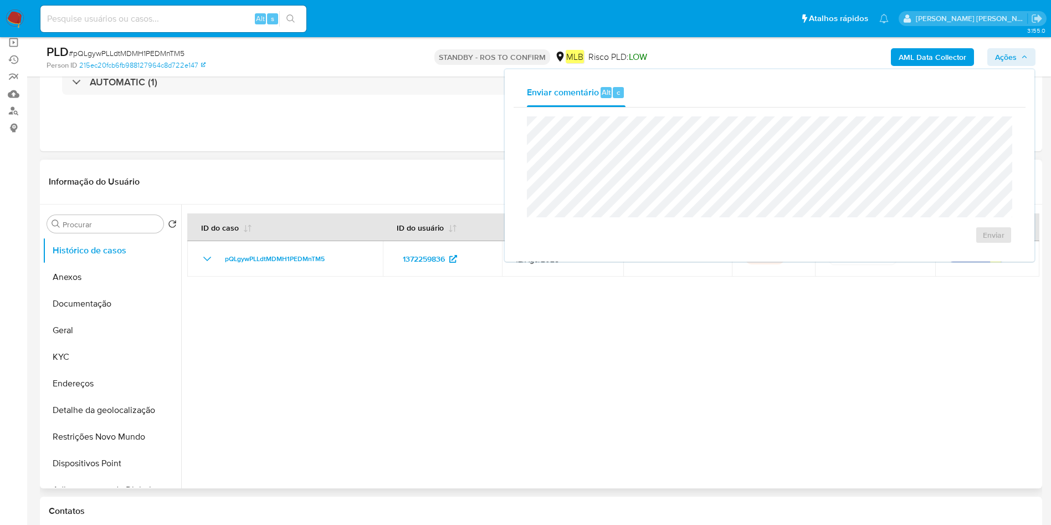
click at [768, 297] on div at bounding box center [610, 346] width 858 height 284
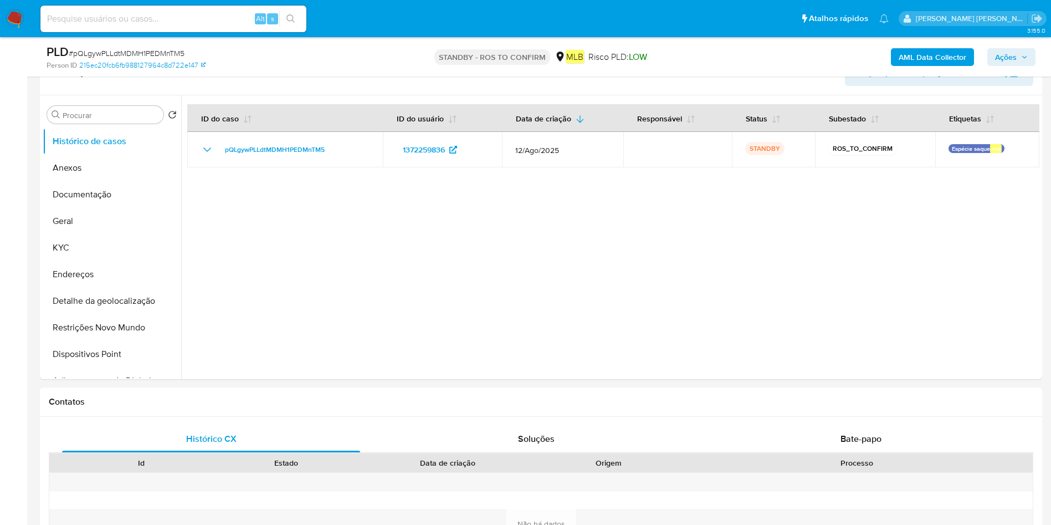
scroll to position [166, 0]
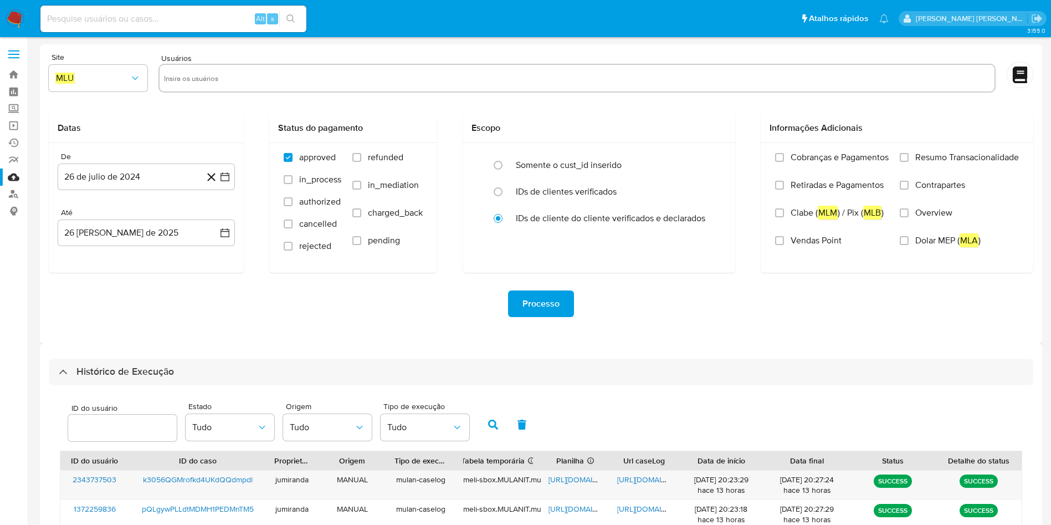
select select "10"
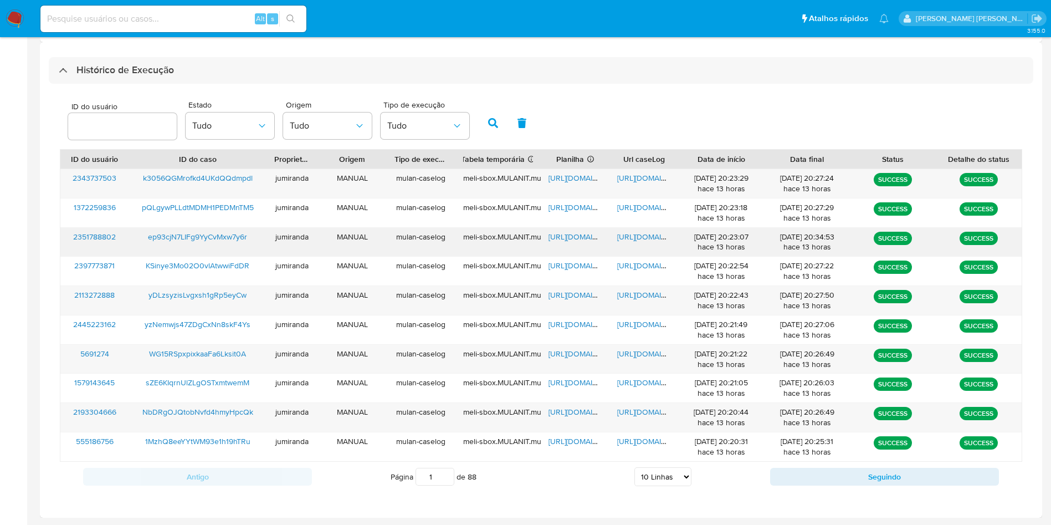
click at [221, 233] on span "ep93cjN7LIFg9YyCvMxw7y6r" at bounding box center [197, 236] width 99 height 11
click at [565, 234] on span "[URL][DOMAIN_NAME]" at bounding box center [587, 236] width 76 height 11
click at [631, 234] on span "[URL][DOMAIN_NAME]" at bounding box center [655, 236] width 76 height 11
click at [218, 237] on span "ep93cjN7LIFg9YyCvMxw7y6r" at bounding box center [197, 236] width 99 height 11
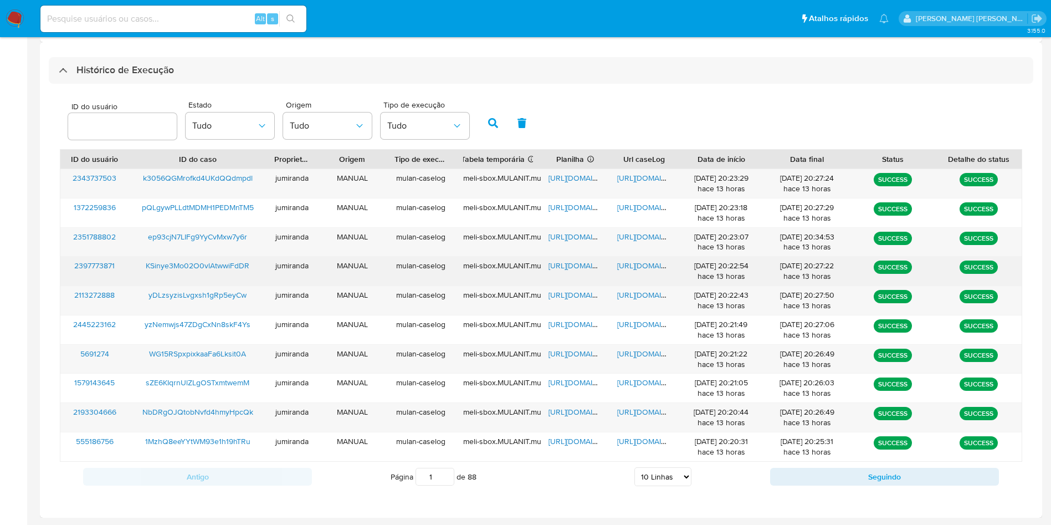
click at [578, 260] on span "[URL][DOMAIN_NAME]" at bounding box center [587, 265] width 76 height 11
click at [642, 268] on span "[URL][DOMAIN_NAME]" at bounding box center [655, 265] width 76 height 11
click at [194, 269] on span "KSinye3Mo02O0vlAtwwiFdDR" at bounding box center [198, 265] width 104 height 11
click at [581, 263] on span "[URL][DOMAIN_NAME]" at bounding box center [587, 265] width 76 height 11
click at [639, 265] on span "[URL][DOMAIN_NAME]" at bounding box center [655, 265] width 76 height 11
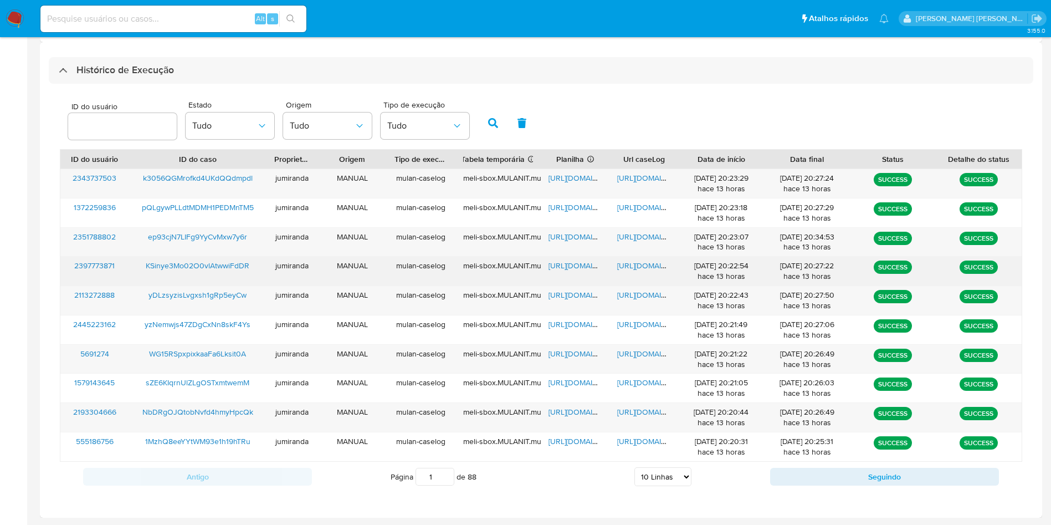
click at [220, 262] on span "KSinye3Mo02O0vlAtwwiFdDR" at bounding box center [198, 265] width 104 height 11
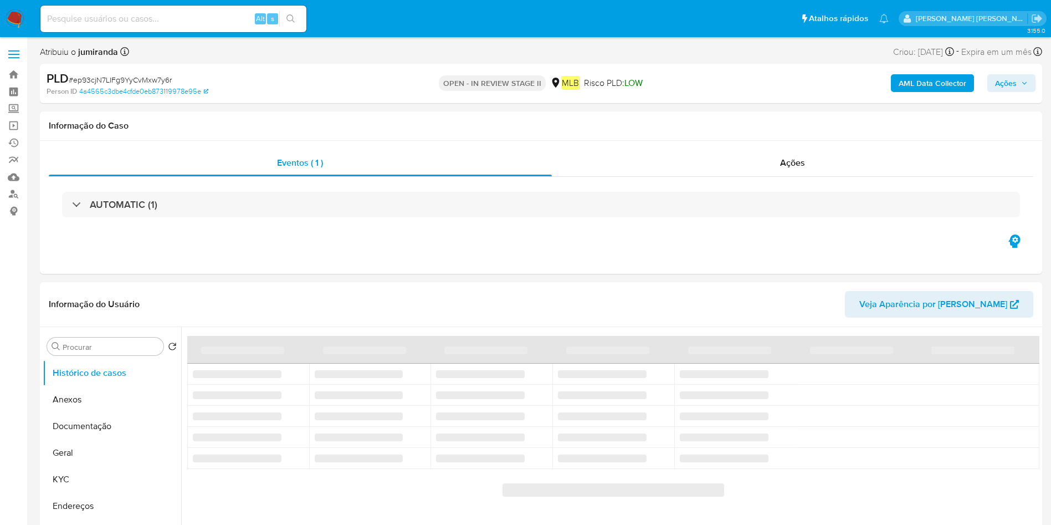
select select "10"
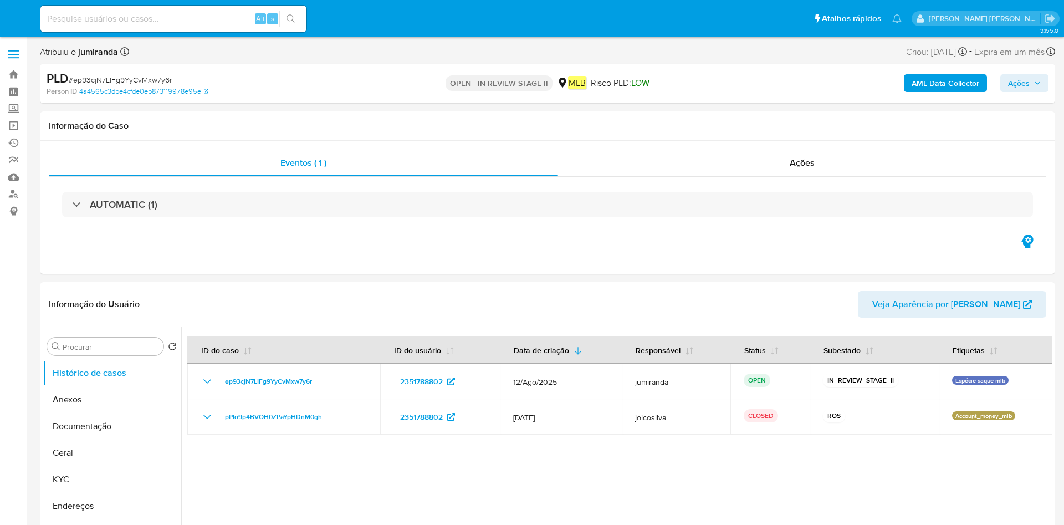
select select "10"
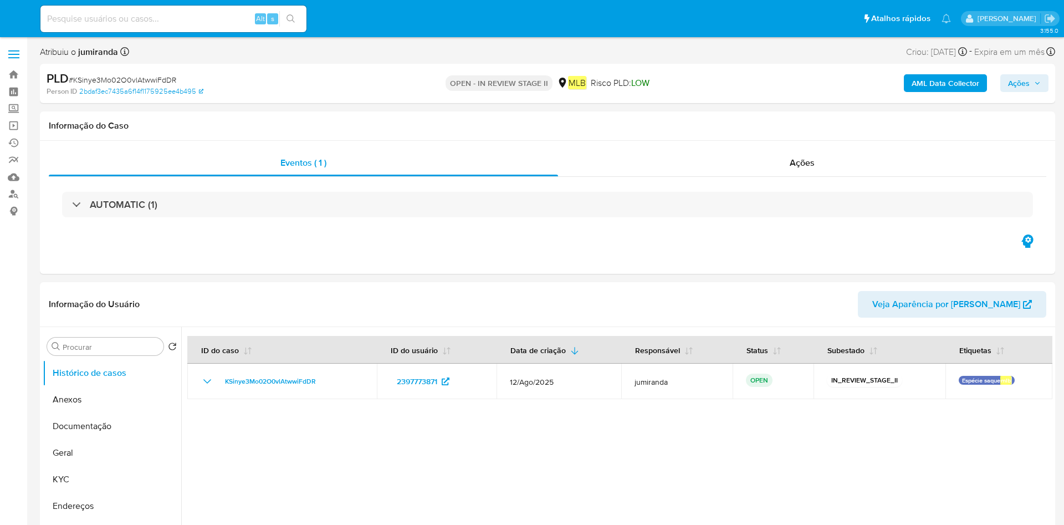
select select "10"
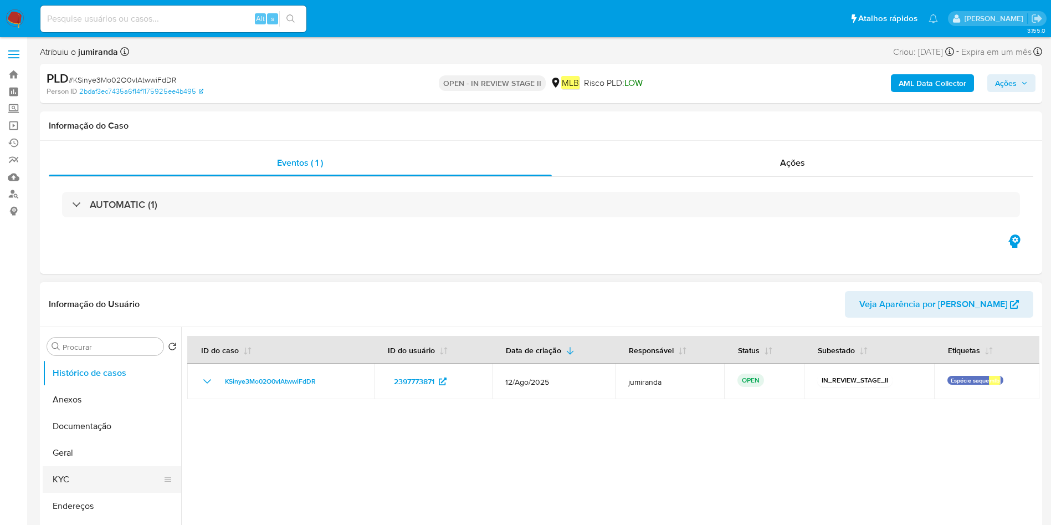
click at [75, 470] on button "KYC" at bounding box center [108, 479] width 130 height 27
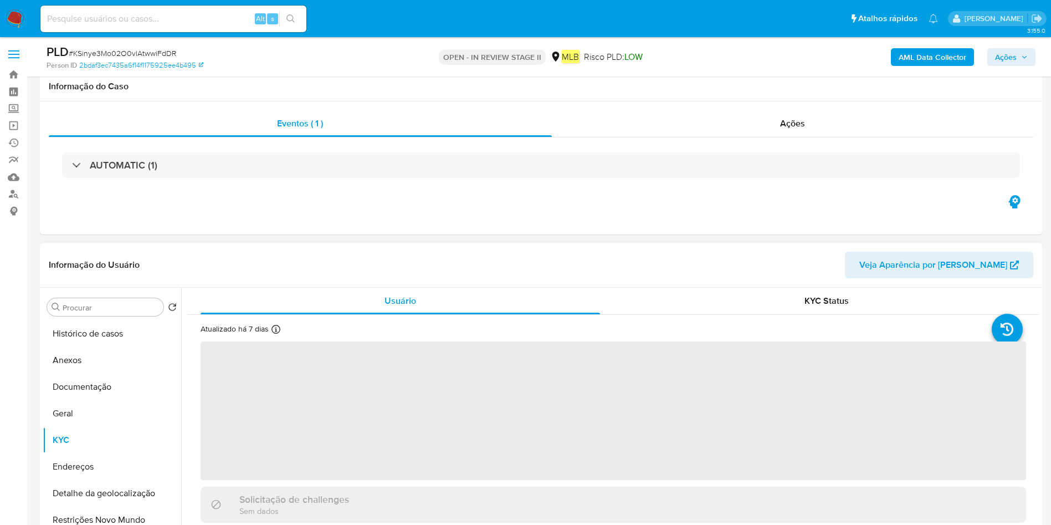
scroll to position [166, 0]
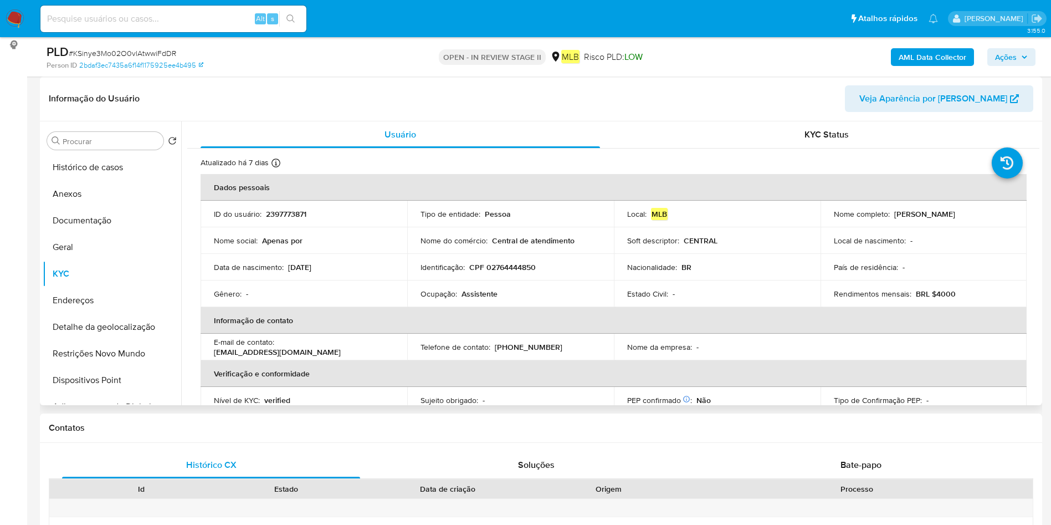
click at [483, 290] on p "Assistente" at bounding box center [480, 294] width 36 height 10
copy div "Ocupação : Assistente"
